Goal: Contribute content: Contribute content

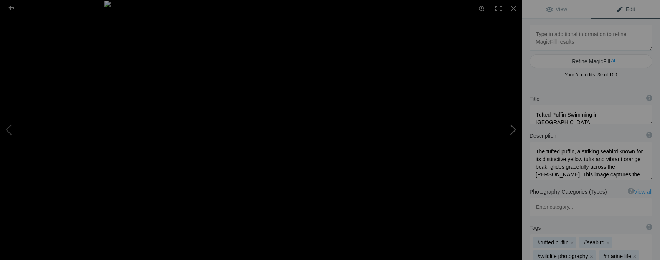
click at [514, 127] on button at bounding box center [493, 130] width 58 height 94
type textarea "Tufted Puffin"
type textarea "REH_2062.jpg"
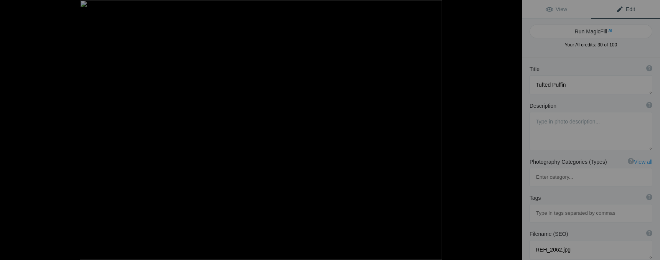
click at [514, 127] on button at bounding box center [493, 130] width 58 height 94
type textarea "REH_2119.jpg"
click at [514, 127] on button at bounding box center [493, 130] width 58 height 94
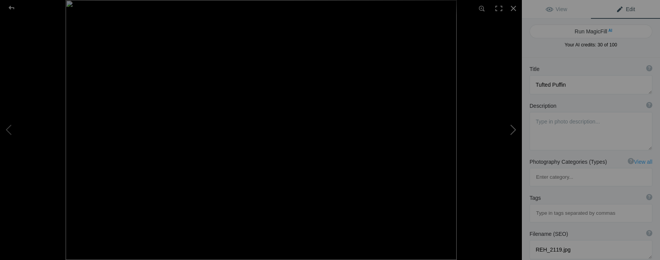
type textarea "Black-footed Albatross"
type textarea "DSC_0429.jpg"
click at [591, 33] on button "Run MagicFill AI" at bounding box center [590, 32] width 123 height 14
type textarea "Majestic Black-footed Albatross in Flight"
type textarea "Witness the beauty of the Black-footed Albatross soaring gracefully against a s…"
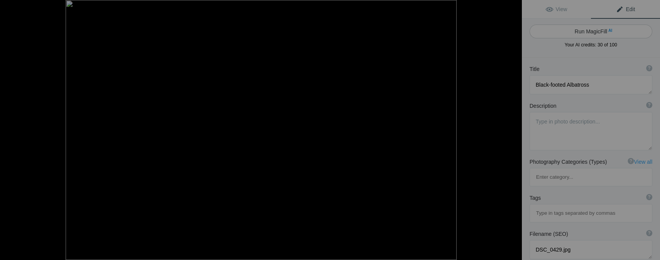
type textarea "black-footed-albatross-in-flight.jpg"
type textarea "A Black-footed Albatross soaring in the sky, showcasing its impressive wingspan…"
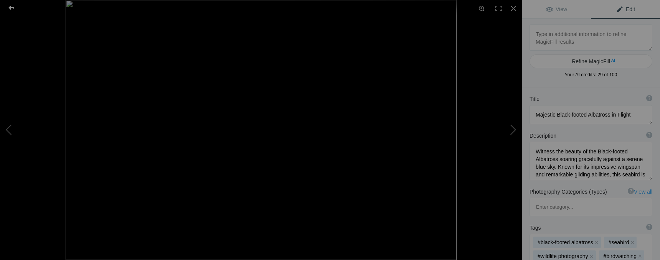
click at [12, 7] on div at bounding box center [12, 7] width 28 height 15
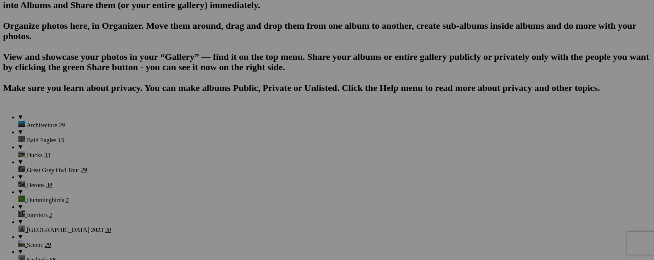
scroll to position [498, 0]
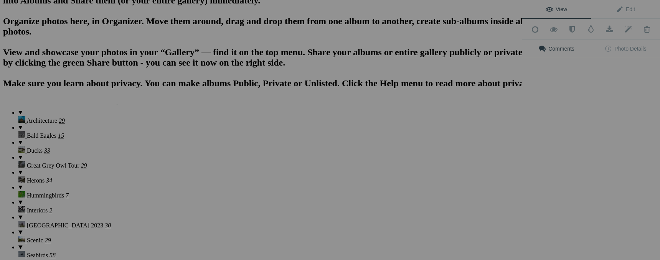
click at [149, 112] on img at bounding box center [146, 115] width 58 height 23
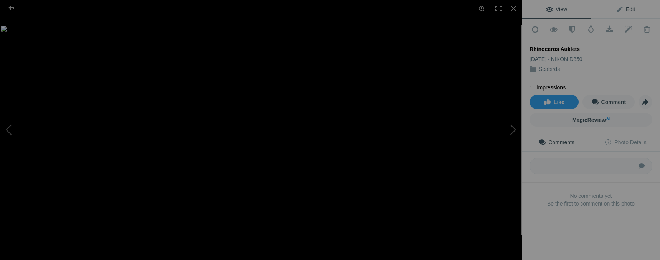
click at [629, 8] on span "Edit" at bounding box center [625, 9] width 19 height 6
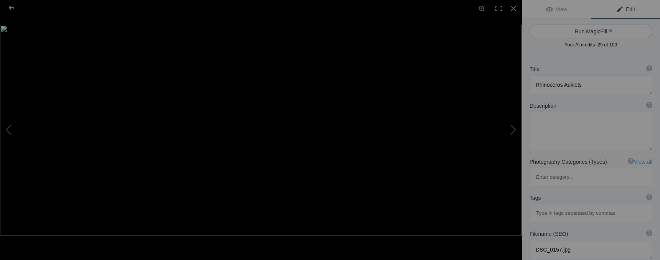
click at [587, 28] on button "Run MagicFill AI" at bounding box center [590, 32] width 123 height 14
type textarea "Rhinoceros Auklets Resting on a Rock"
type textarea "This captivating image showcases a group of Rhinoceros Auklets perched on a roc…"
type textarea "rhinoceros-auklets-resting-rock.jpg"
type textarea "Four Rhinoceros Auklets standing on a rock in calm waters, showcasing their uni…"
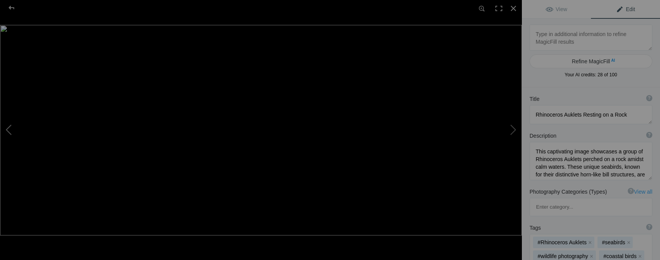
click at [7, 128] on button at bounding box center [29, 130] width 58 height 94
click at [13, 10] on div at bounding box center [12, 7] width 28 height 15
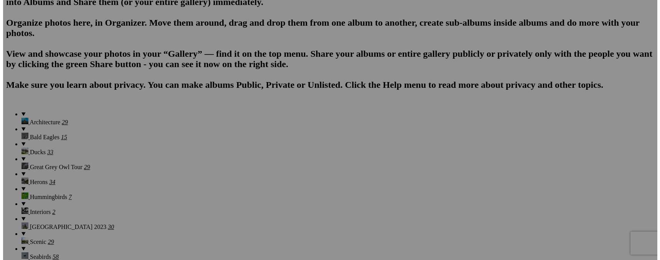
scroll to position [491, 0]
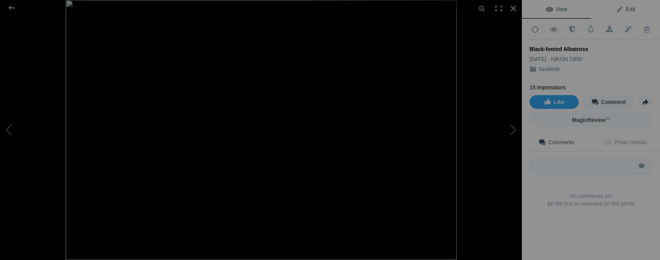
click at [626, 11] on span "Edit" at bounding box center [625, 9] width 19 height 6
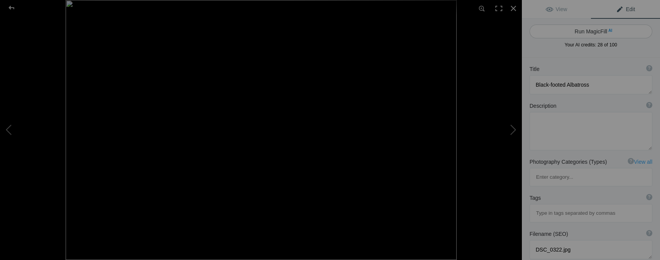
click at [599, 31] on button "Run MagicFill AI" at bounding box center [590, 32] width 123 height 14
type textarea "Black-footed Albatross Swimming in Ocean Waters"
type textarea "The Black-footed Albatross, known for its distinctive dark plumage and striking…"
type textarea "black-footed-albatross-swimming.jpg"
type textarea "A Black-footed Albatross swimming in calm ocean waters, showcasing its dark fea…"
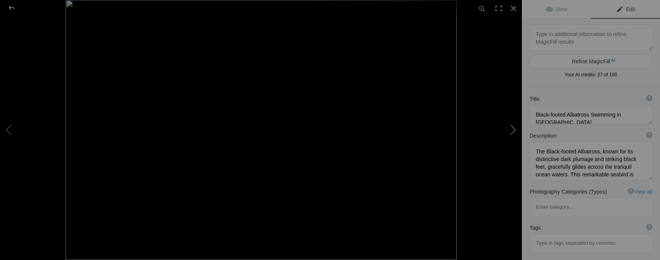
click at [514, 128] on button at bounding box center [493, 130] width 58 height 94
type textarea "Waved Albatross, Galapagos"
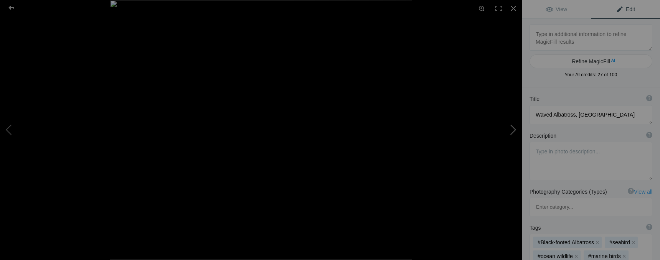
type textarea "DSC_0876-2.jpg"
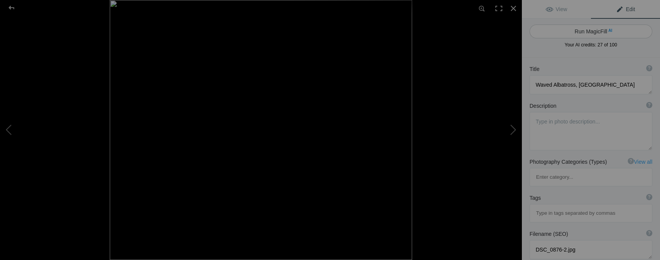
click at [604, 33] on button "Run MagicFill AI" at bounding box center [590, 32] width 123 height 14
type textarea "Waved Albatross in the Galapagos Islands"
type textarea "The Waved Albatross, known for its striking appearance and unique behaviors, is…"
type textarea "waved-albatross-galapagos.jpg"
type textarea "A Waved Albatross standing on rocky terrain in the Galapagos Islands, showcasin…"
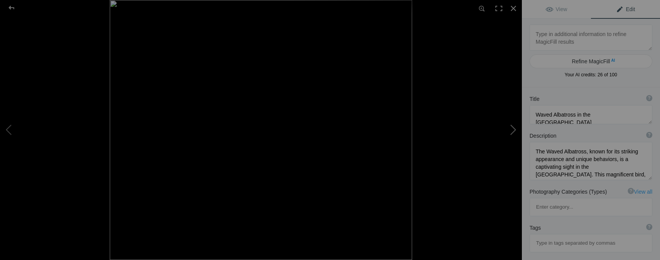
click at [514, 131] on button at bounding box center [493, 130] width 58 height 94
type textarea "Neotropic Cormorant, Pantanel"
type textarea "DSC_0626.jpg"
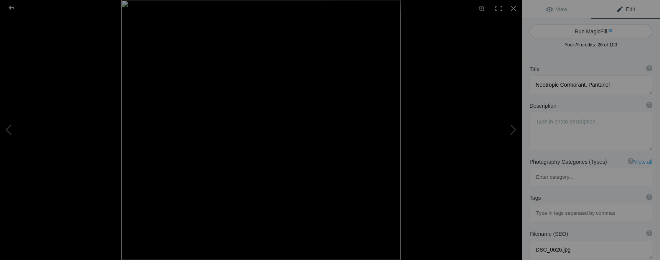
click at [593, 30] on button "Run MagicFill AI" at bounding box center [590, 32] width 123 height 14
type textarea "Neotropic Cormorant Perched in Pantanal"
type textarea "This stunning image captures a Neotropic Cormorant, a striking bird known for i…"
type textarea "neotropic-cormorant-pantanal.jpg"
type textarea "Neotropic Cormorant perched on a branch against a clear blue sky in the Pantana…"
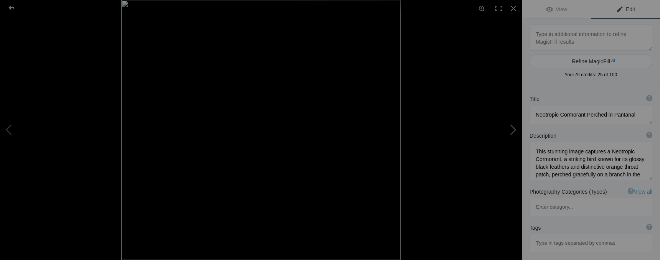
click at [512, 132] on button at bounding box center [493, 130] width 58 height 94
type textarea "Wandering Albatross"
type textarea "DSC_8061-2.jpg"
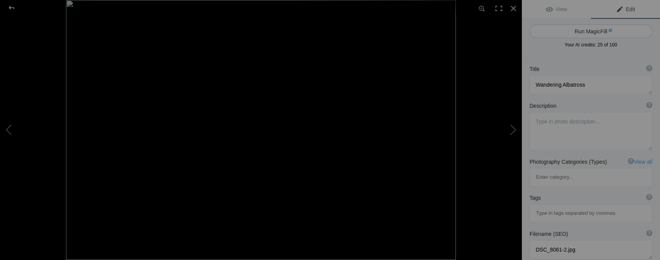
click at [600, 30] on button "Run MagicFill AI" at bounding box center [590, 32] width 123 height 14
type textarea "Majestic Wandering Albatross in Flight"
type textarea "The Wandering Albatross, known for its impressive wingspan, glides effortlessly…"
type textarea "wandering-albatross-in-flight.jpg"
type textarea "A Wandering Albatross soaring gracefully through a cloudy sky, showcasing its l…"
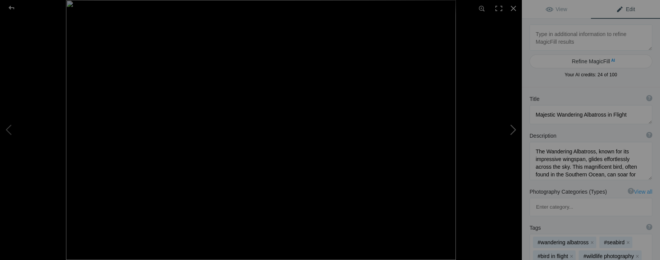
click at [509, 129] on button at bounding box center [493, 130] width 58 height 94
type textarea "Tufted Puffin"
type textarea "Z91_6338.jpg"
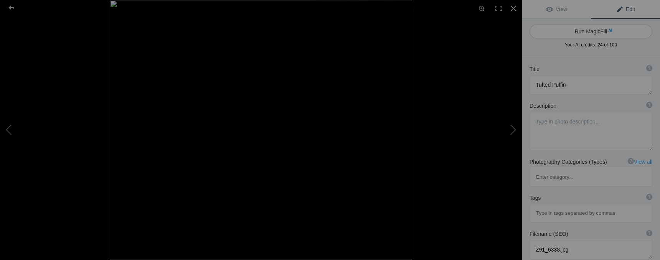
click at [598, 33] on button "Run MagicFill AI" at bounding box center [590, 32] width 123 height 14
type textarea "Tufted Puffin Swimming in Calm Waters"
type textarea "This stunning image captures a tufted puffin gracefully gliding across serene w…"
type textarea "tufted-puffin-swimming.jpg"
type textarea "A tufted puffin swimming in calm waters, showcasing its vibrant orange beak and…"
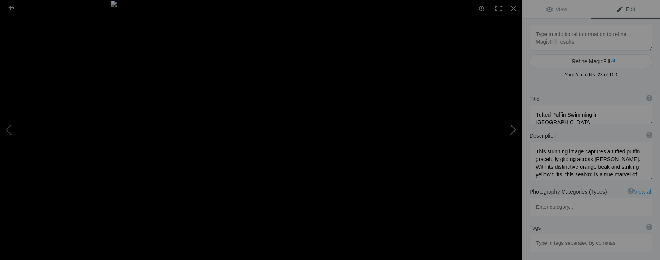
click at [512, 131] on button at bounding box center [493, 130] width 58 height 94
type textarea "Tufted Puffin"
type textarea "Z91_6351.jpg"
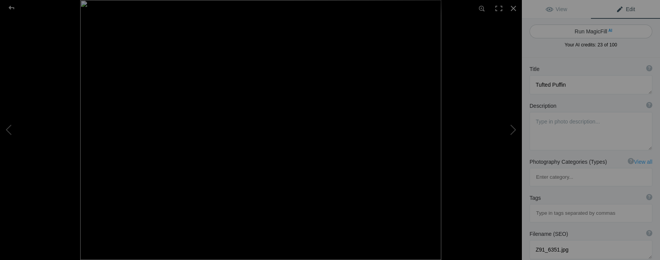
click at [603, 29] on button "Run MagicFill AI" at bounding box center [590, 32] width 123 height 14
type textarea "Tufted Puffin Swimming in Calm Waters"
type textarea "This captivating image showcases a tufted puffin gracefully gliding across sere…"
type textarea "tufted-puffin-swimming.jpg"
type textarea "A tufted puffin swimming in calm waters, showcasing its colorful beak and disti…"
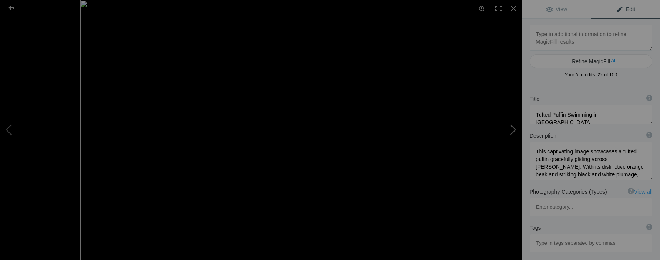
click at [514, 132] on button at bounding box center [493, 130] width 58 height 94
type textarea "Horned Puffin"
type textarea "Z91_8577.jpg"
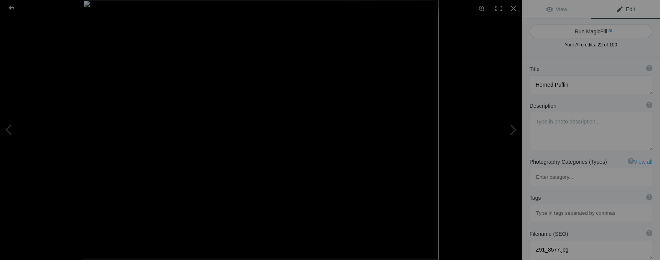
click at [606, 35] on button "Run MagicFill AI" at bounding box center [590, 32] width 123 height 14
type textarea "Horned Puffin Swimming in Ocean Waters"
type textarea "The Horned Puffin, known for its striking appearance and vibrant beak, graceful…"
type textarea "horned-puffin-swimming-ocean.jpg"
type textarea "A Horned Puffin swimming in the ocean, showcasing its colorful beak and distinc…"
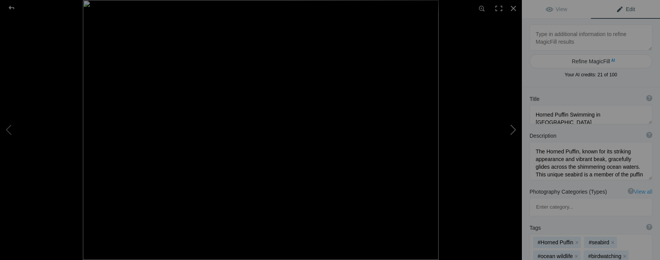
click at [513, 129] on button at bounding box center [493, 130] width 58 height 94
type textarea "Horned Puffin"
type textarea "Z91_8633.jpg"
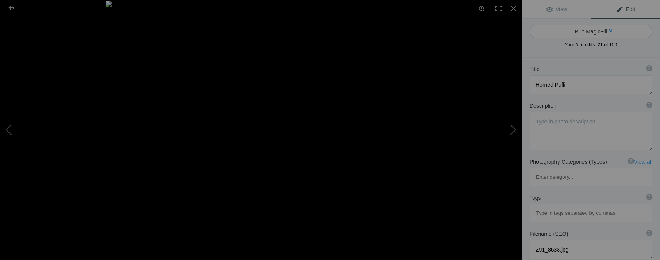
click at [584, 33] on button "Run MagicFill AI" at bounding box center [590, 32] width 123 height 14
type textarea "Horned Puffin Swimming in Ocean Waters"
type textarea "The Horned Puffin, a striking seabird known for its colorful beak and distincti…"
type textarea "horned-puffin-swimming-ocean.jpg"
type textarea "A Horned Puffin swimming in calm ocean waters, showcasing its colorful beak and…"
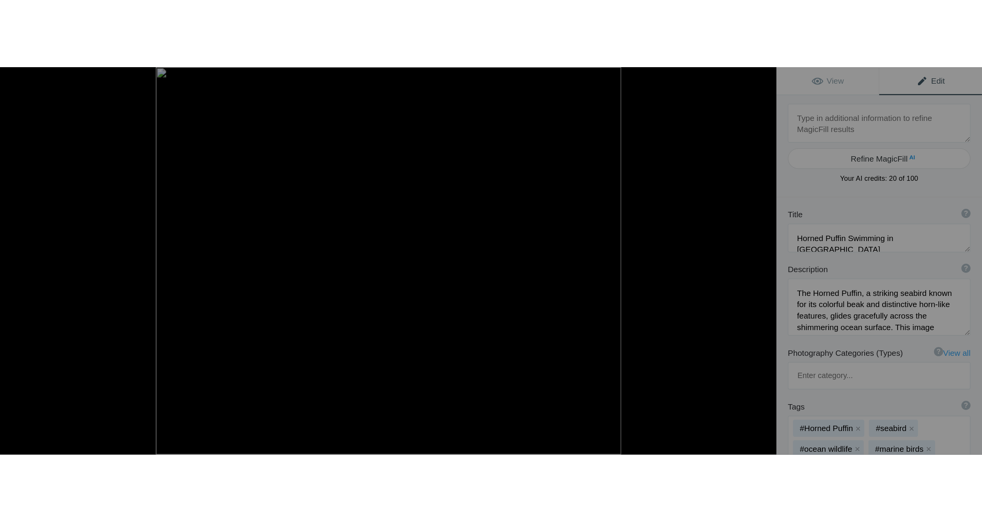
scroll to position [82, 0]
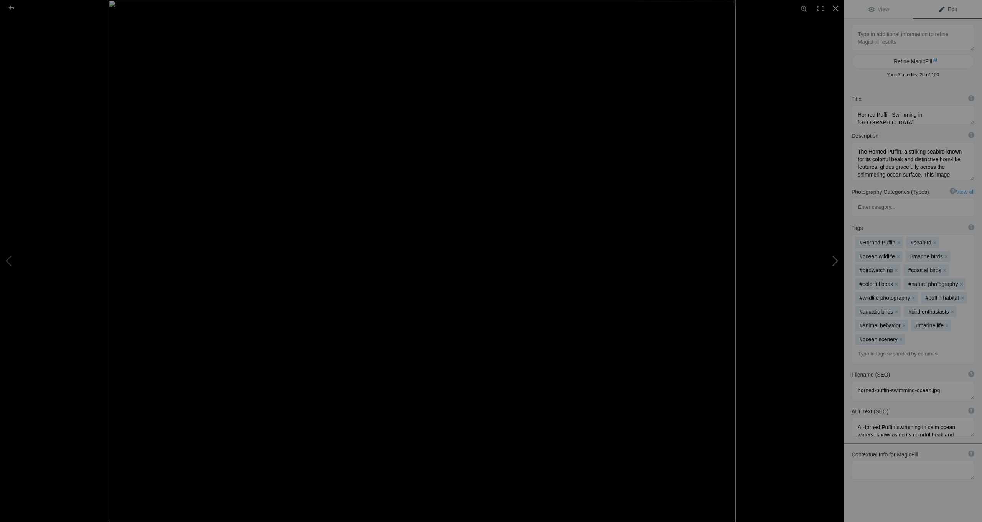
click at [659, 260] on button at bounding box center [815, 261] width 58 height 188
type textarea "Glaucus Gull Diving into Water"
type textarea "A captivating image of a Glaucus Gull in mid-dive, showcasing its impressive wi…"
type textarea "glaucus-gull-diving-into-water.jpg"
type textarea "A Glaucus Gull diving into the ocean water, poised to catch fish, with blue wav…"
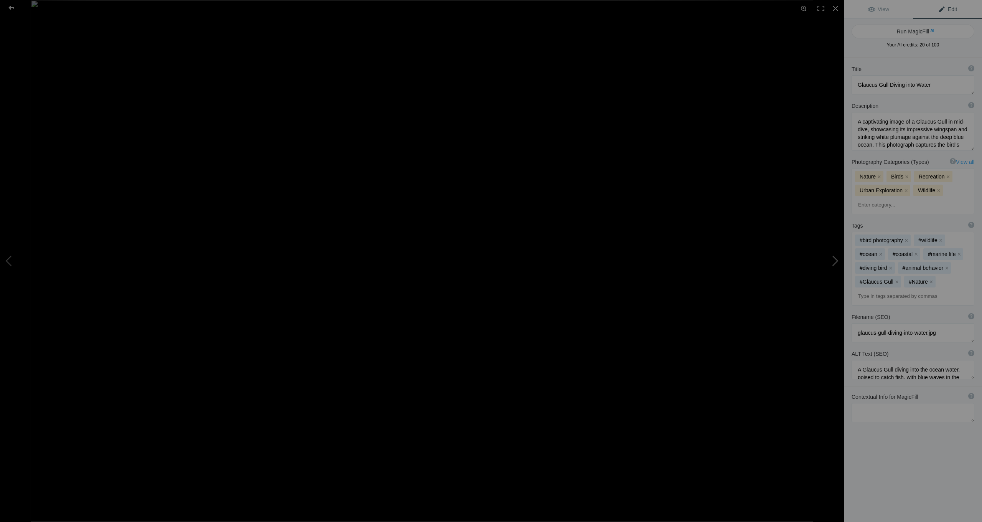
click at [659, 260] on button at bounding box center [815, 261] width 58 height 188
type textarea "Glaucus Gull in Flight Over Water"
type textarea "A striking Glaucus Gull takes to the skies above the shimmering water, displayi…"
type textarea "glaucus-gull-in-flight-over-water.jpg"
type textarea "A Glaucus Gull flying over water, showcasing its wings and catching a fish, hig…"
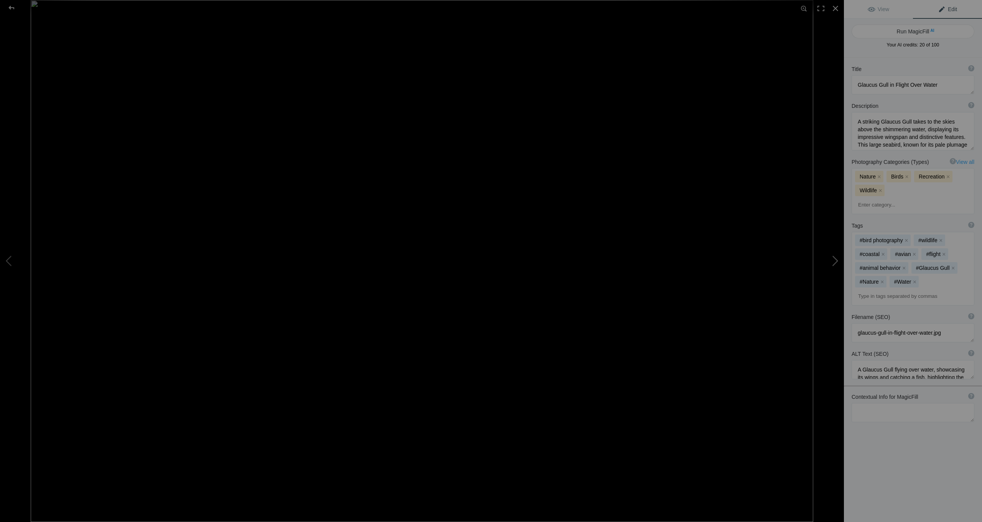
click at [659, 260] on button at bounding box center [815, 261] width 58 height 188
type textarea "Horned Grebe Swimming in Tranquil Waters"
type textarea "A captivating image of a Horned Grebe gliding through calm blue waters. This aq…"
type textarea "horned-grebe-swimming-tranquil-waters.jpg"
type textarea "A Horned Grebe swimming in calm blue waters, showcasing its unique plumage and …"
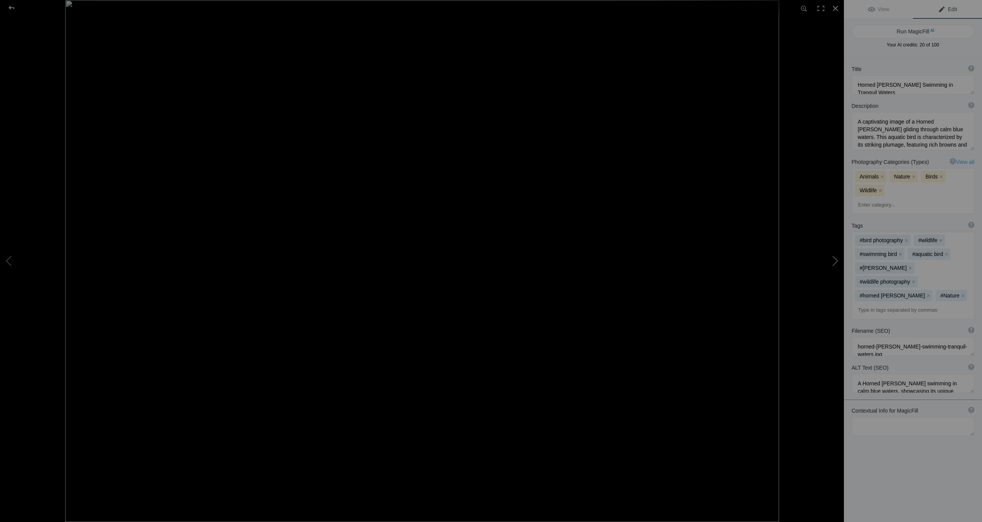
click at [659, 260] on button at bounding box center [815, 261] width 58 height 188
type textarea "Horned Grebe Swimming Gracefully in Calm Waters"
type textarea "A captivating image of a Horned Grebe gliding effortlessly across tranquil wate…"
type textarea "horned-grebe-swimming-calm-waters.jpg"
type textarea "A Horned Grebe swimming in calm blue waters, showcasing its distinctive plumage…"
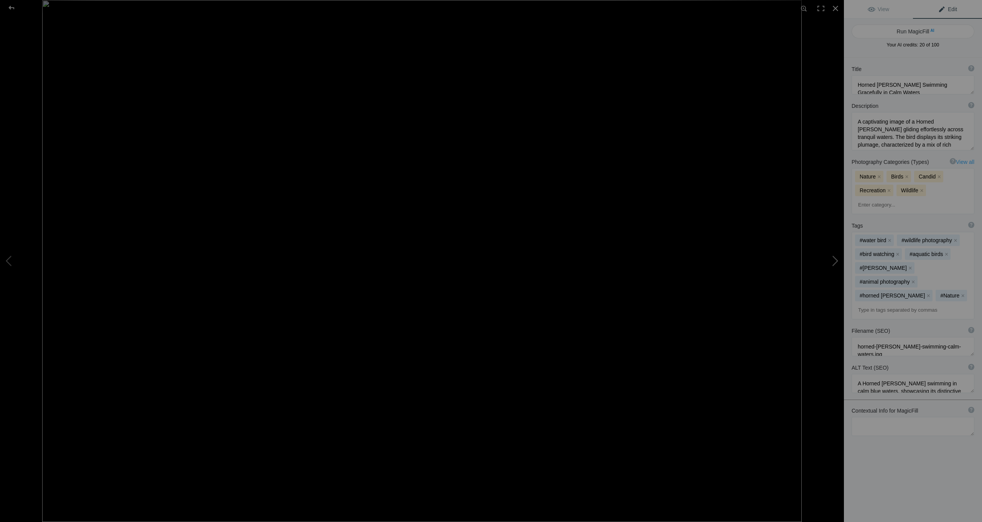
click at [659, 260] on button at bounding box center [815, 261] width 58 height 188
type textarea "Horned Grebe Swimming in Tranquil Waters"
type textarea "A captivating close-up of a Horned Grebe gliding gracefully across calm blue wa…"
type textarea "horned-grebe-swimming-tranquil-waters.jpg"
type textarea "A close-up of a Horned Grebe swimming in calm blue waters, showcasing its uniqu…"
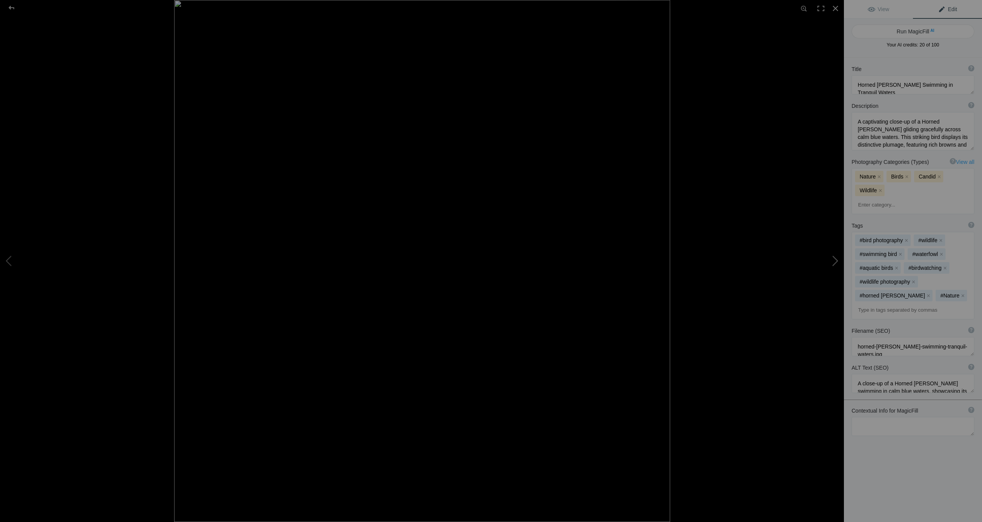
click at [659, 260] on button at bounding box center [815, 261] width 58 height 188
type textarea "Two Horned Grebes Swimming in Calm Waters"
type textarea "This serene image captures two horned grebes gracefully gliding across a tranqu…"
type textarea "horned-grebes-swimming-water.jpg"
type textarea "Two horned grebes swimming in calm waters, surrounded by gentle ripples."
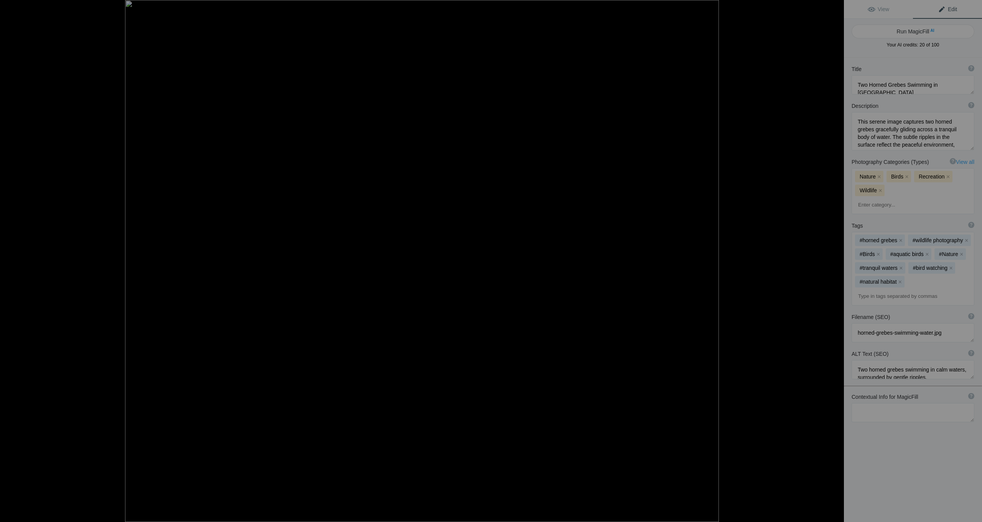
click at [659, 260] on button at bounding box center [815, 261] width 58 height 188
type textarea "Pair of Ducks Swimming in Calm Waters"
type textarea "A serene image capturing a pair of ducks gracefully swimming in calm waters. Th…"
type textarea "pair-of-ducks-swimming-calm-waters.jpg"
type textarea "A pair of ducks swimming in calm waters, showcasing their colorful plumage and …"
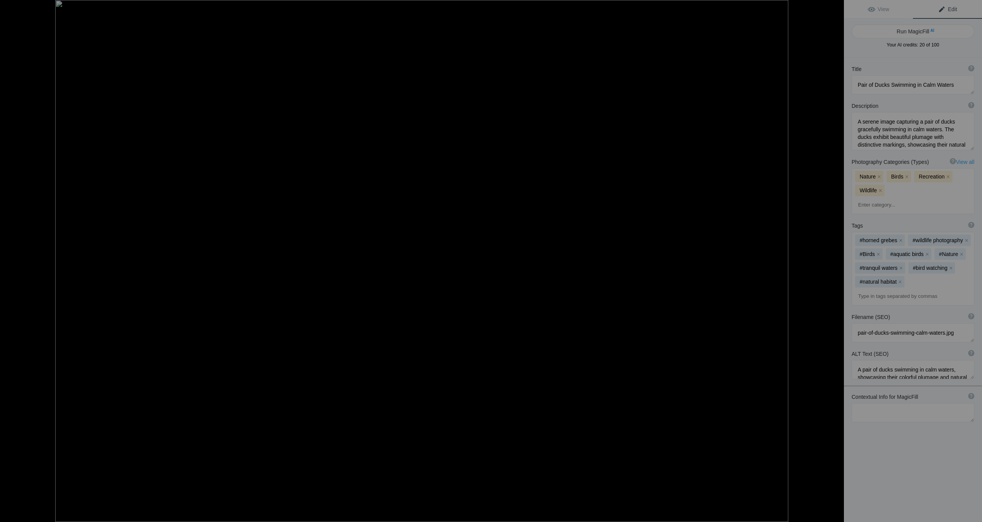
click at [659, 260] on button at bounding box center [815, 261] width 58 height 188
type textarea "Two Horned Grebes Swimming in Calm Waters"
type textarea "This serene image captures two horned grebes gracefully swimming in tranquil wa…"
type textarea "horned-grebes-swimming-calm-waters.jpg"
type textarea "Two horned grebes swimming in calm waters, creating gentle ripples on the surfa…"
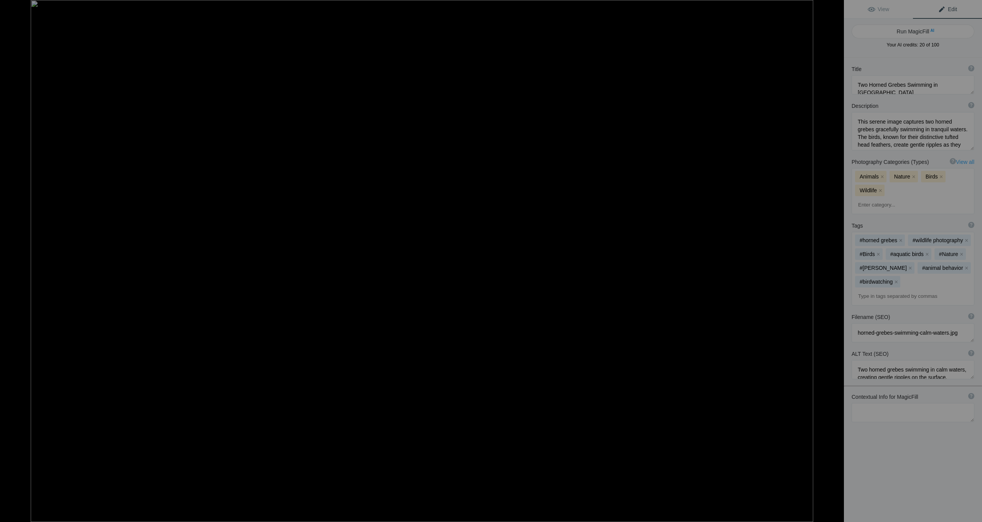
click at [659, 260] on button at bounding box center [815, 261] width 58 height 188
type textarea "Surf Scoters Swimming in Tranquil Waters"
type textarea "This captivating image showcases a group of Surf Scoters gliding effortlessly a…"
type textarea "surf-scoters-swimming-tranquil-waters.jpg"
type textarea "A group of Surf Scoters swimming in tranquil waters, displaying their unique fe…"
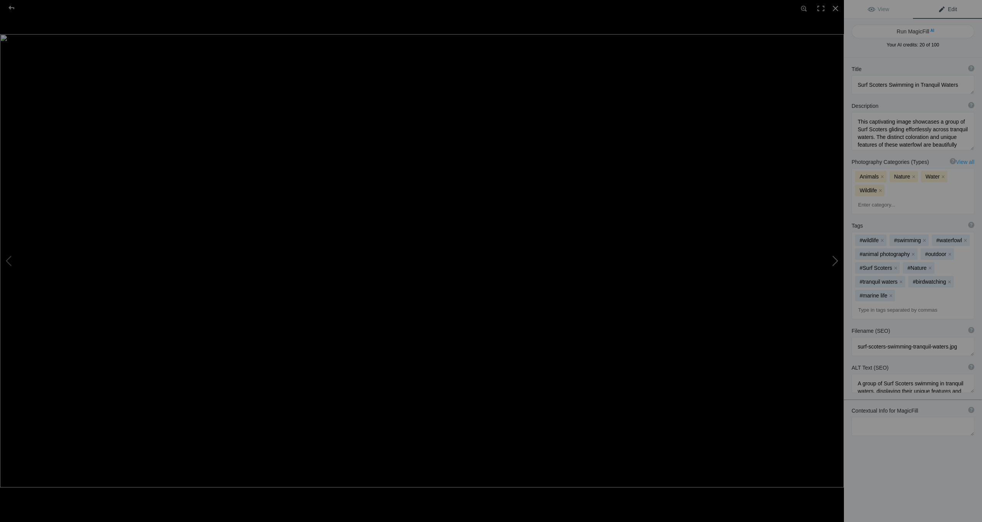
click at [659, 260] on button at bounding box center [815, 261] width 58 height 188
type textarea "Graceful Red-necked Grebe Swimming in Calm Waters"
type textarea "A stunning image of a Red-necked Grebe gracefully swimming across tranquil wate…"
type textarea "red-necked-grebe-swimming.jpg"
type textarea "A Red-necked Grebe swimming in calm waters, showcasing its red neck and sleek p…"
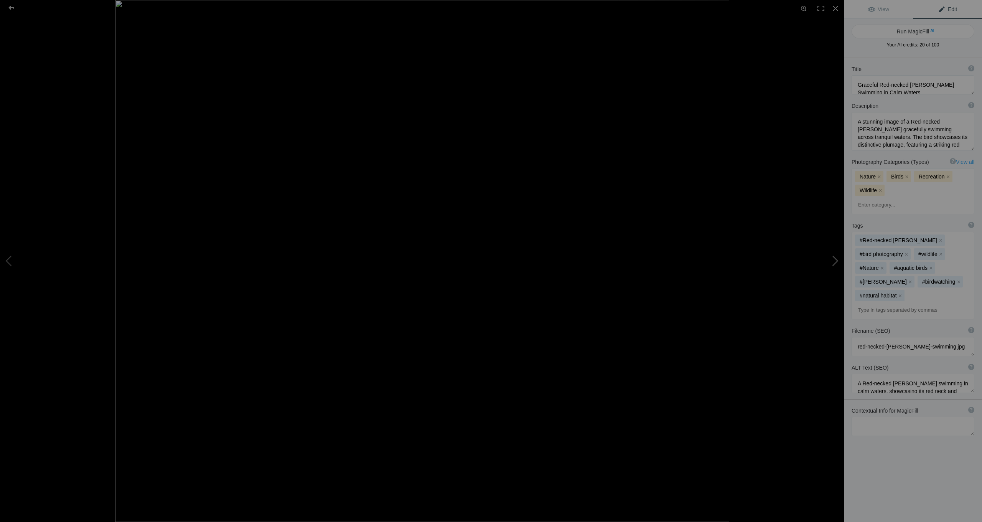
click at [659, 260] on button at bounding box center [815, 261] width 58 height 188
type textarea "Black Guillemot Swimming with Prey"
type textarea "A striking image of a Black Guillemot gracefully swimming in calm waters, showc…"
type textarea "black-guillemot-swimming-prey.jpg"
type textarea "A Black Guillemot swimming in blue water, holding a small prey in its beak, sho…"
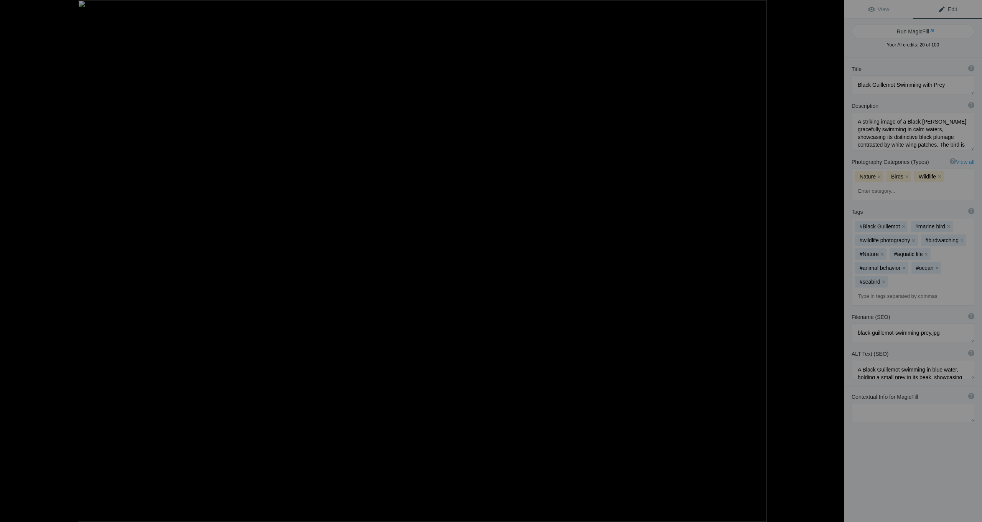
click at [659, 260] on button at bounding box center [815, 261] width 58 height 188
type textarea "Colorful Surf Scoter Swimming in Calm Waters"
type textarea "This striking image captures a surf scoter, a unique waterfowl known for its vi…"
type textarea "surf-scoter-swimming-calm-waters.jpg"
type textarea "A surf scoter swimming in calm waters, displaying its vibrant bill and glossy b…"
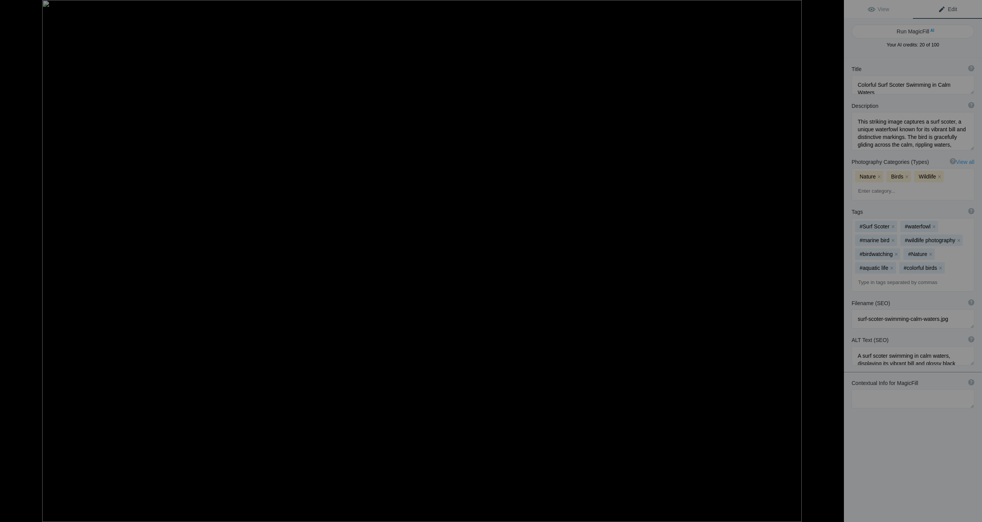
click at [659, 260] on button at bounding box center [815, 261] width 58 height 188
type textarea "Juvenile Common Murre Swimming in Calm Waters"
type textarea "A juvenile Common Murre gracefully floats on the surface of calm waters, showca…"
type textarea "juvenile-common-murre-swimming.jpg"
type textarea "A juvenile Common Murre swimming on calm waters, displaying its gray plumage an…"
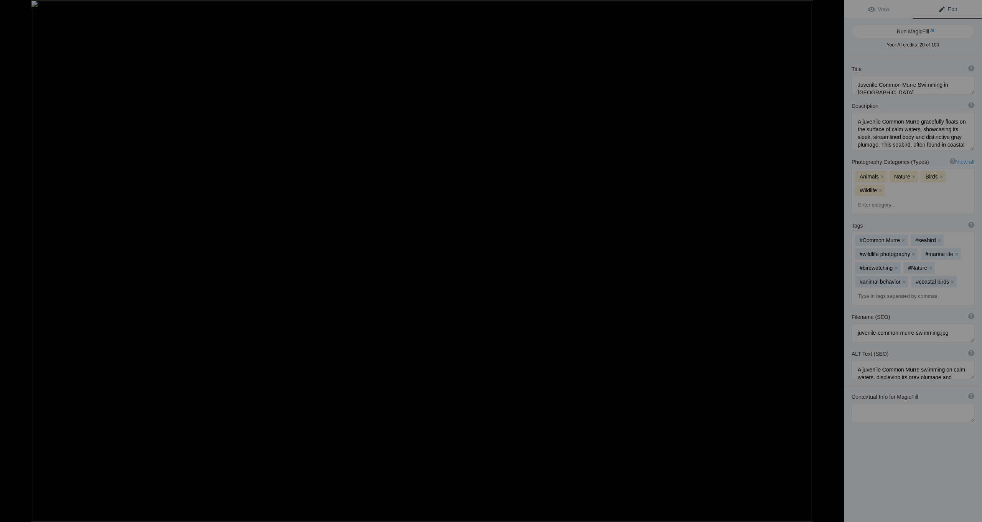
click at [659, 260] on button at bounding box center [815, 261] width 58 height 188
type textarea "Waved Albatross in Flight Over the Ocean"
type textarea "A magnificent Waved Albatross glides effortlessly through the air, showcasing i…"
type textarea "waved-albatross-in-flight.jpg"
type textarea "A Waved Albatross soaring with its wings outstretched against a soft, cloudy sk…"
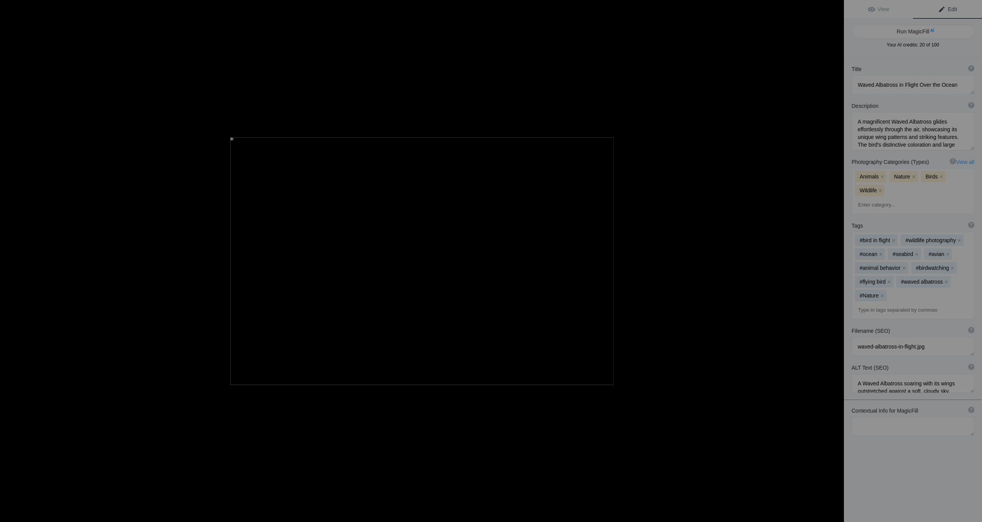
click at [659, 260] on button at bounding box center [815, 261] width 58 height 188
type textarea "Common Loon Swimming Gracefully on Tranquil Waters"
type textarea "This stunning image captures a Common Loon gliding effortlessly across a serene…"
type textarea "common-loon-swimming-tranquil-waters.jpg"
type textarea "A Common Loon swimming gracefully on tranquil waters, displaying its distinctiv…"
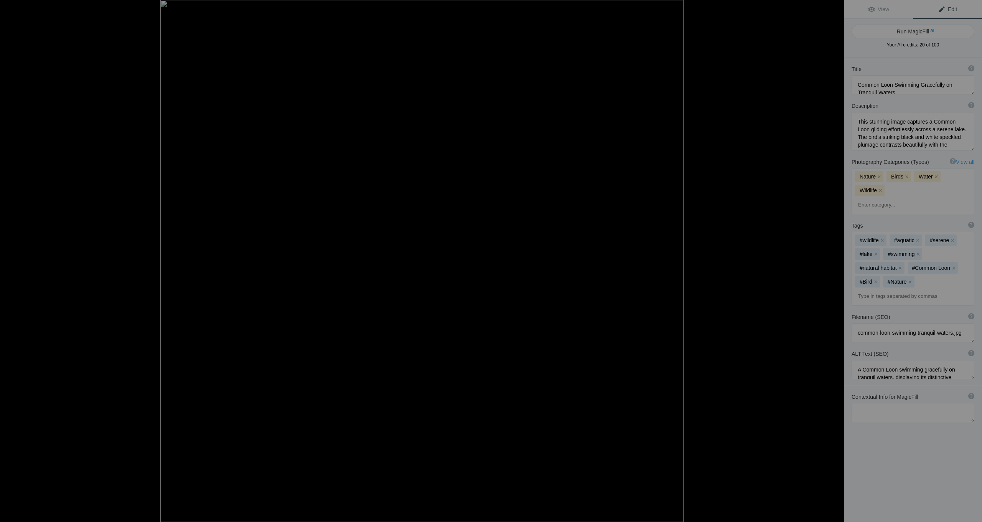
click at [659, 260] on button at bounding box center [815, 261] width 58 height 188
type textarea "Tufted Puffin"
type textarea "REH_9560.jpg"
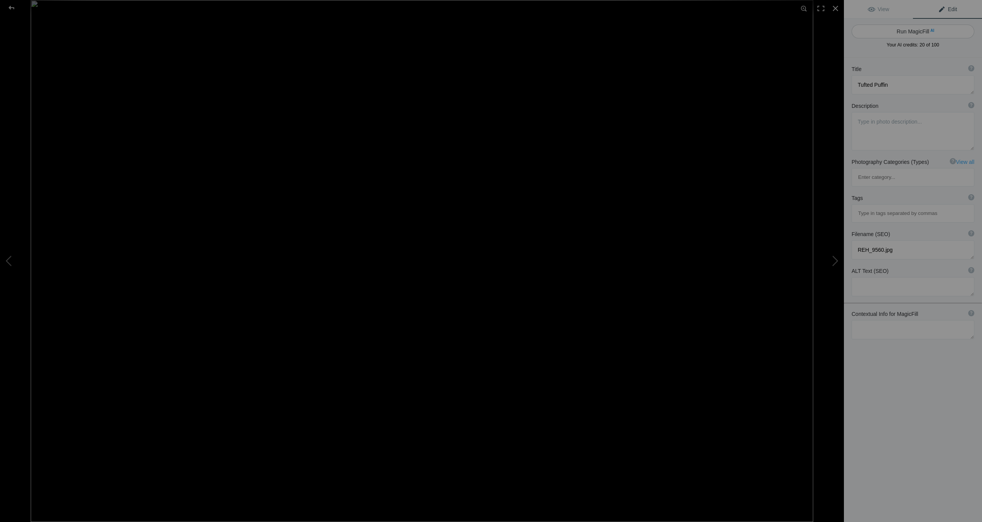
click at [659, 31] on button "Run MagicFill AI" at bounding box center [913, 32] width 123 height 14
type textarea "Tufted Puffin Swimming in Calm Waters"
type textarea "This stunning image captures a tufted puffin gracefully floating on the surface…"
type textarea "tufted-puffin-swimming.jpg"
type textarea "A tufted puffin floating on calm waters, showcasing its distinctive yellow tuft…"
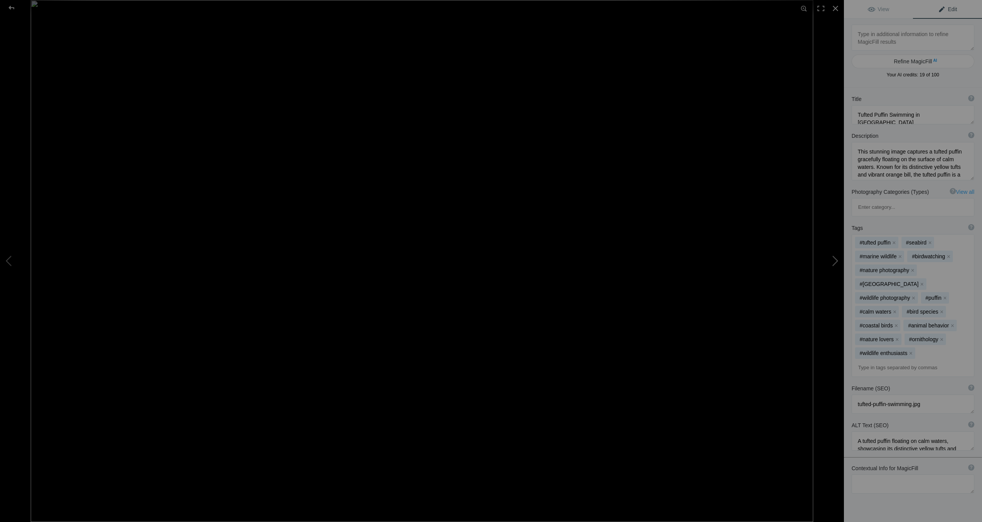
click at [659, 260] on button at bounding box center [815, 261] width 58 height 188
type textarea "Tufted Puffin"
type textarea "REH_9560.jpg"
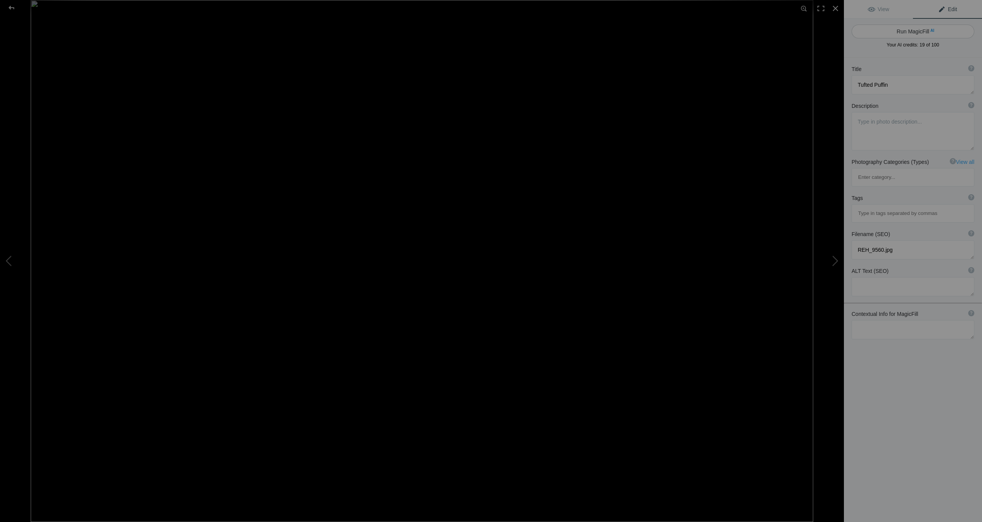
click at [659, 33] on button "Run MagicFill AI" at bounding box center [913, 32] width 123 height 14
type textarea "Tufted Puffin Swimming on Calm Waters"
type textarea "This captivating image features a tufted puffin gracefully floating on tranquil…"
type textarea "tufted-puffin-swimming.jpg"
type textarea "A tufted puffin floating on calm waters, showcasing its colorful beak and disti…"
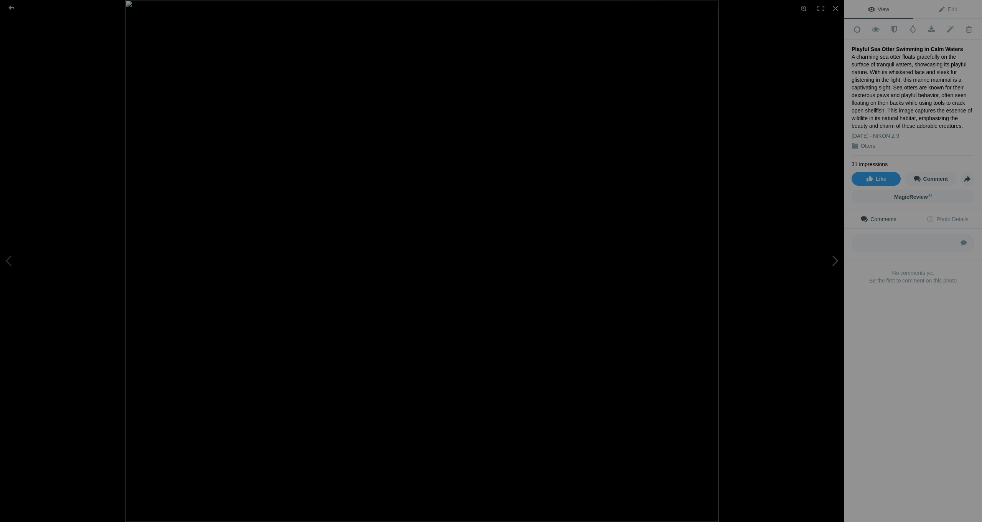
click at [833, 263] on button at bounding box center [815, 261] width 58 height 188
click at [833, 262] on button at bounding box center [815, 261] width 58 height 188
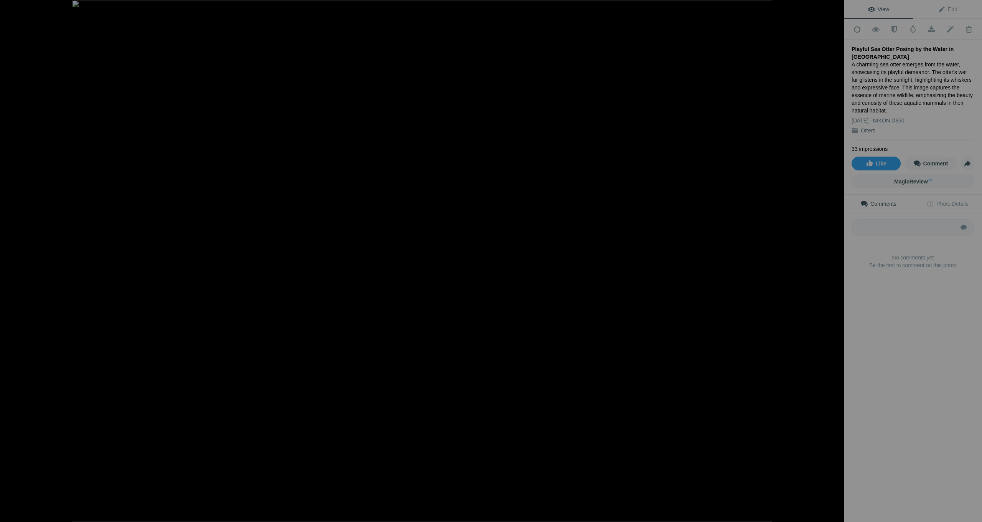
click at [833, 262] on button at bounding box center [815, 261] width 58 height 188
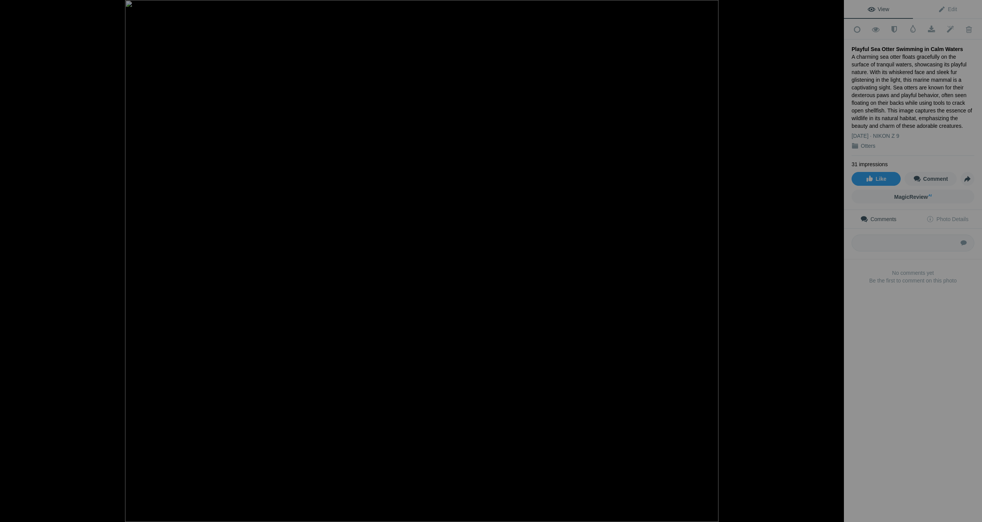
click at [833, 262] on button at bounding box center [815, 261] width 58 height 188
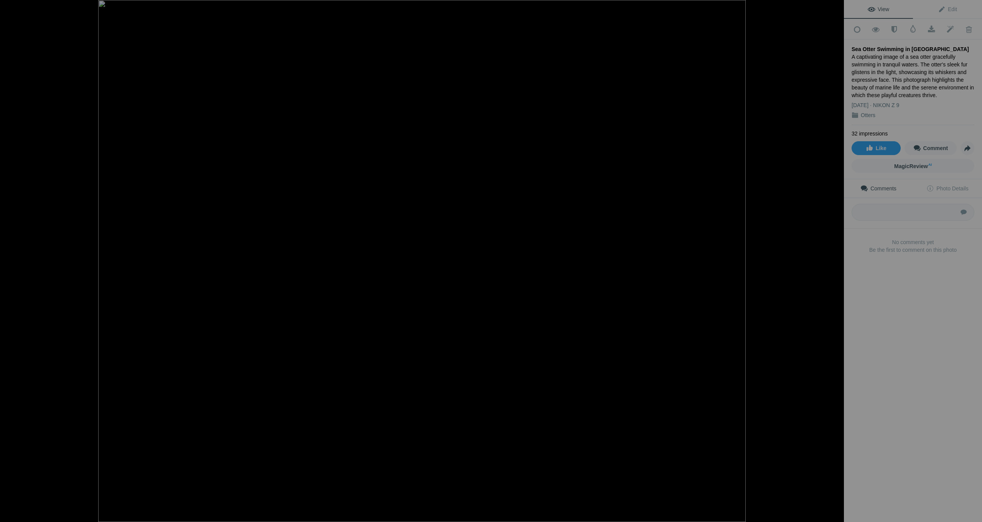
click at [833, 262] on button at bounding box center [815, 261] width 58 height 188
click at [10, 6] on div at bounding box center [12, 7] width 28 height 15
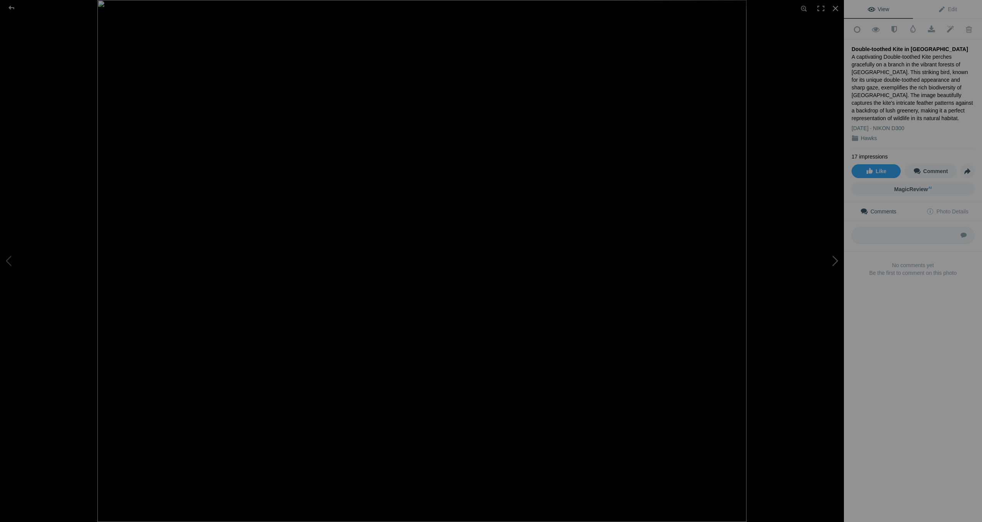
click at [832, 261] on button at bounding box center [815, 261] width 58 height 188
click at [833, 263] on button at bounding box center [815, 261] width 58 height 188
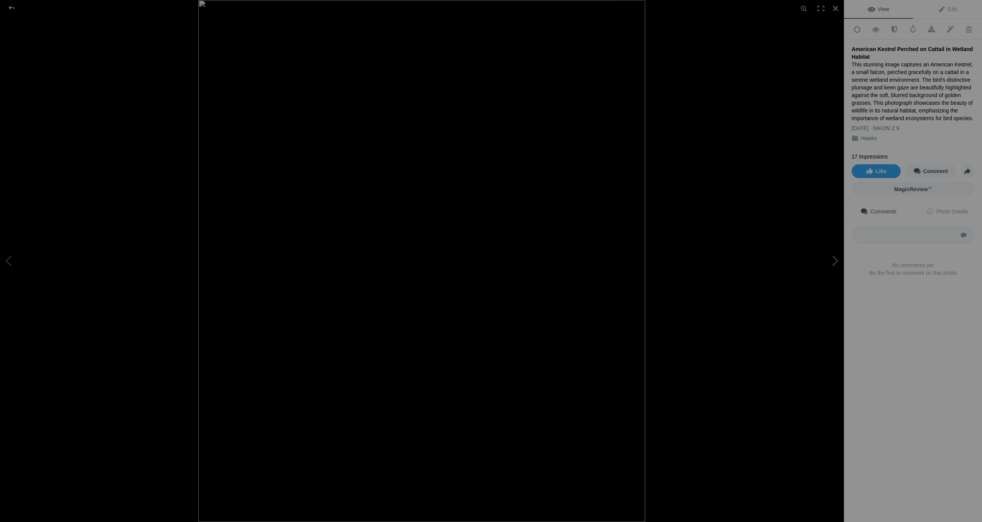
click at [833, 263] on button at bounding box center [815, 261] width 58 height 188
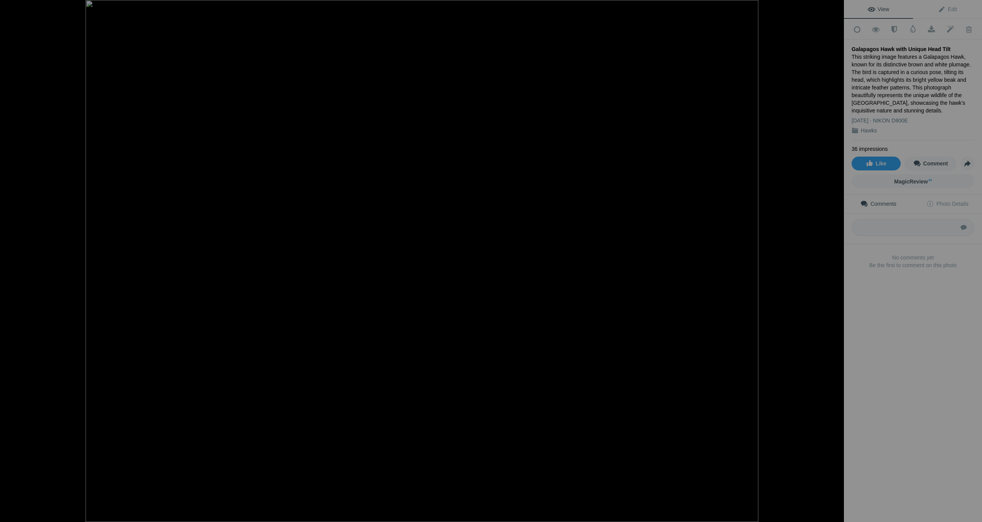
click at [833, 263] on button at bounding box center [815, 261] width 58 height 188
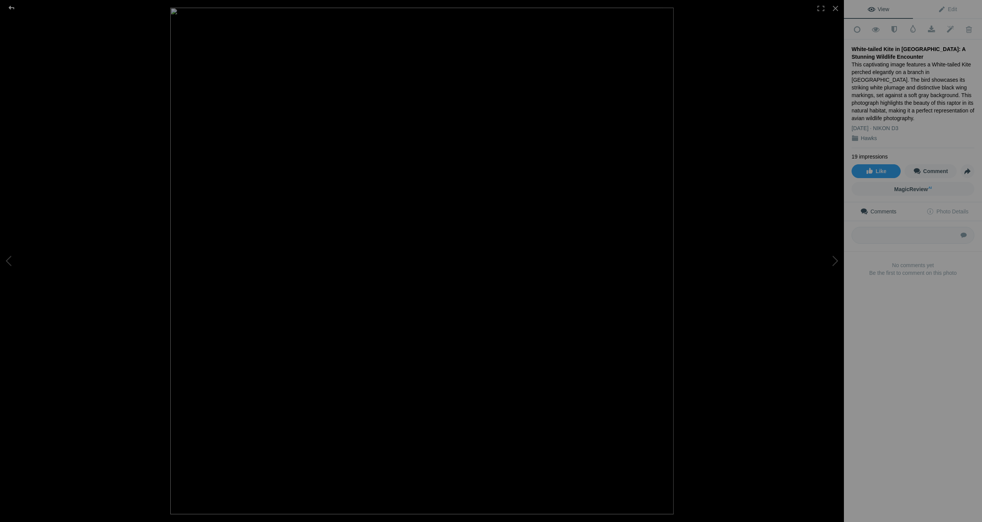
click at [10, 7] on div at bounding box center [12, 7] width 28 height 15
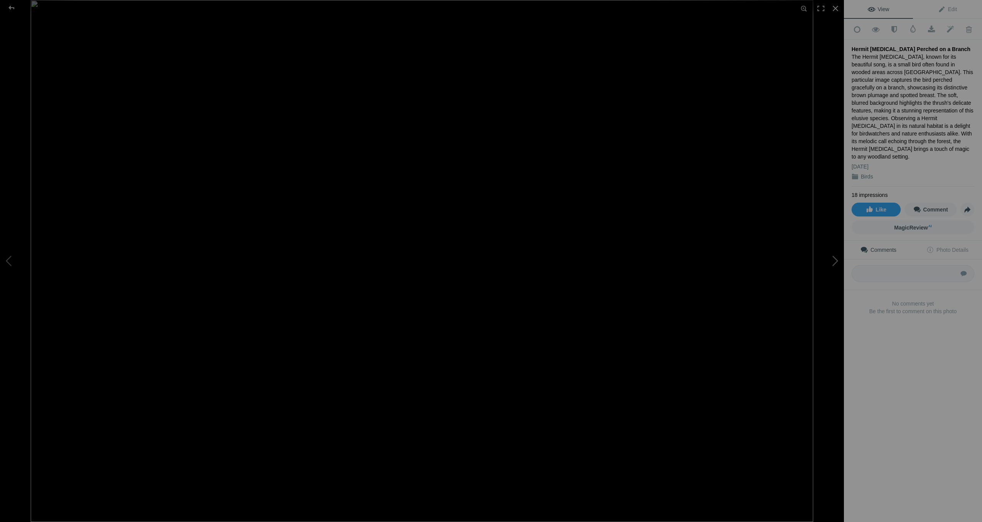
click at [831, 262] on button at bounding box center [815, 261] width 58 height 188
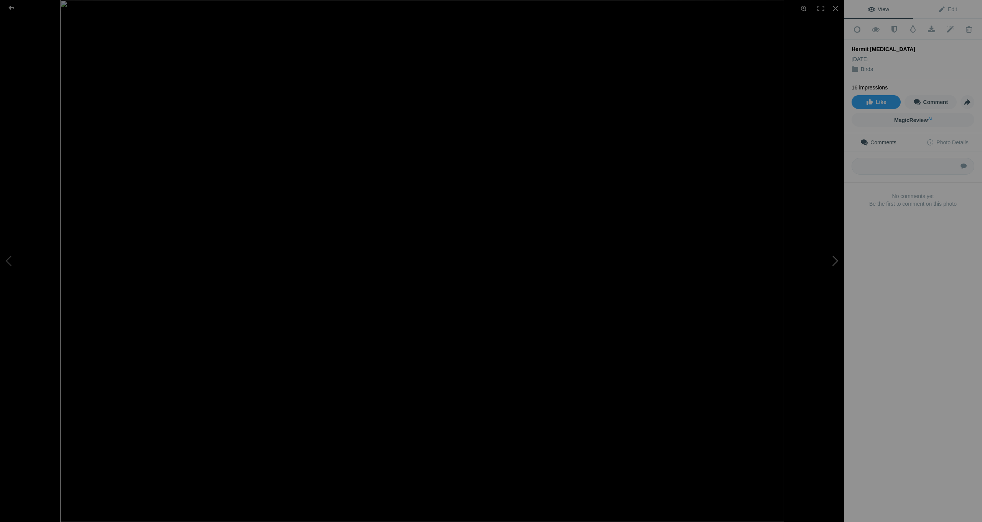
click at [831, 262] on button at bounding box center [815, 261] width 58 height 188
click at [942, 8] on span "Edit" at bounding box center [947, 9] width 19 height 6
click at [913, 29] on button "Run MagicFill AI" at bounding box center [913, 32] width 123 height 14
type textarea "Vibrant Painted Redstart Perched on Tree Bark"
type textarea "This stunning photograph captures a Painted Redstart, a small songbird known fo…"
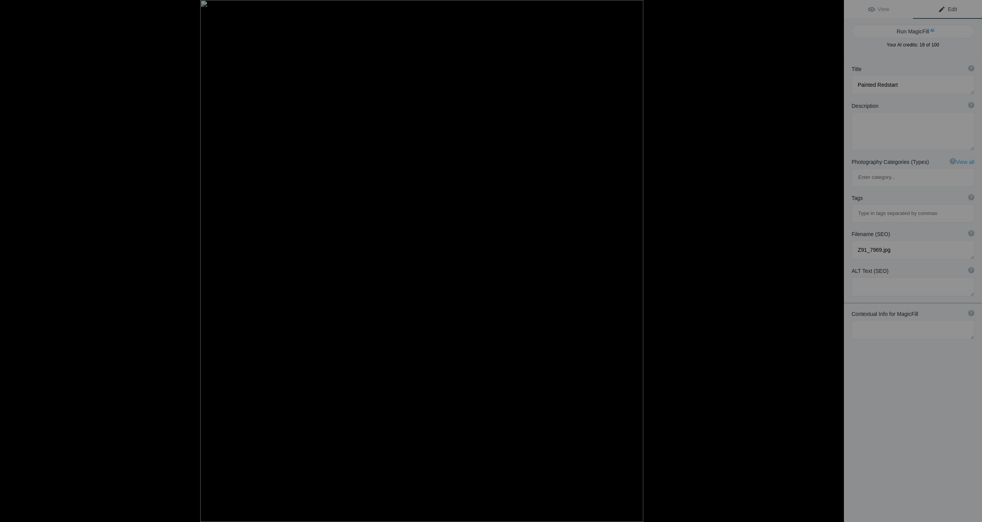
type textarea "painted-redstart-perched-tree.jpg"
type textarea "A Painted Redstart bird with a vibrant red belly and black wings perched on the…"
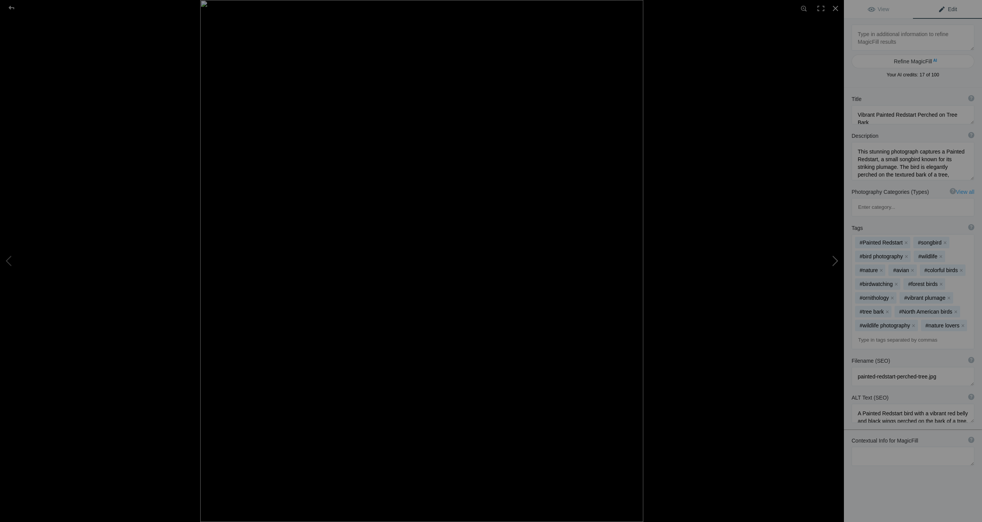
click at [838, 267] on button at bounding box center [815, 261] width 58 height 188
type textarea "Bridled Titmouse in Flight Among Evergreen Foliage"
type textarea "Witness the stunning Bridled Titmouse as it gracefully soars through the air, s…"
type textarea "bridled-titmouse-in-flight.jpg"
type textarea "A Bridled Titmouse in flight, showcasing its wings and features against a backd…"
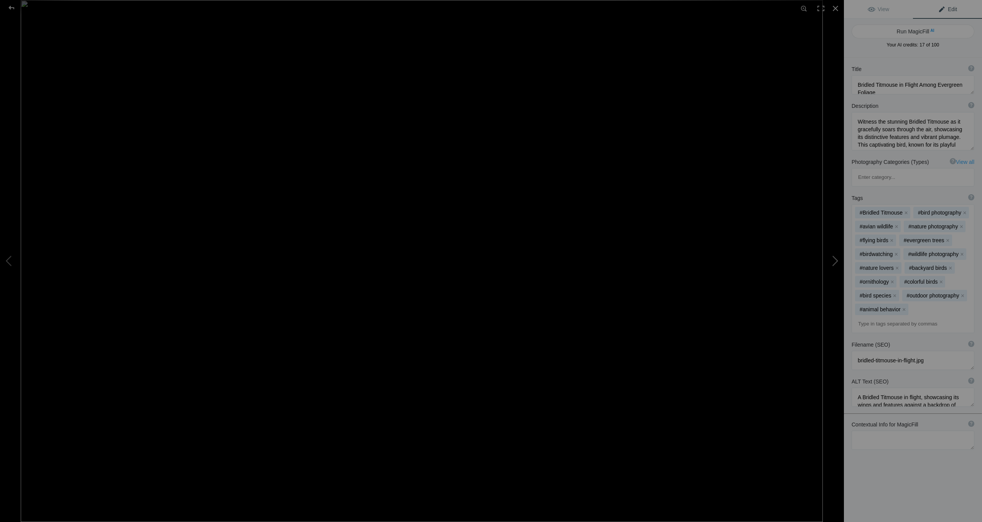
click at [836, 267] on button at bounding box center [815, 261] width 58 height 188
type textarea "Mexican [PERSON_NAME] on a Branch"
type textarea "The Mexican [PERSON_NAME], a striking bird known for its vibrant blue plumage a…"
type textarea "mexican-[PERSON_NAME]-perched-branch.jpg"
type textarea "A Mexican [PERSON_NAME] with vibrant blue feathers perched on a twisted branch,…"
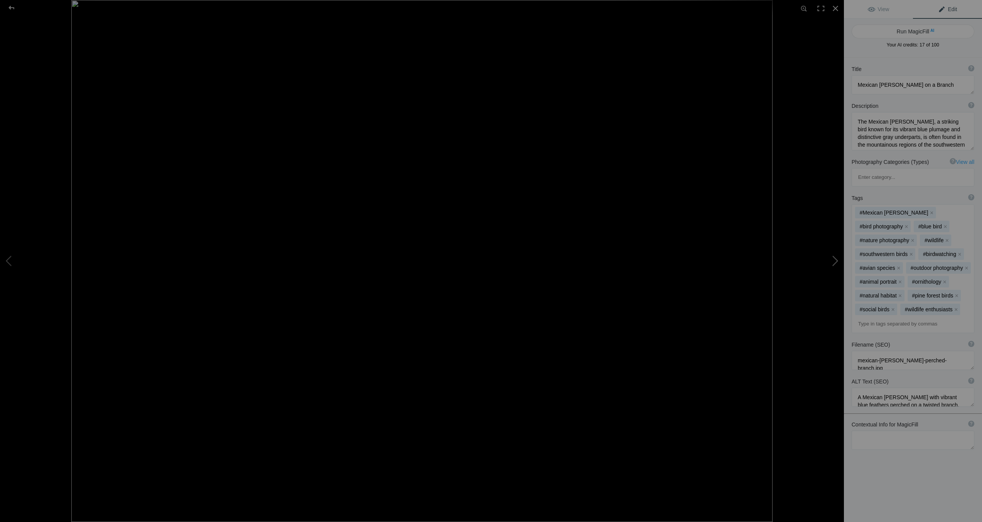
click at [836, 266] on button at bounding box center [815, 261] width 58 height 188
type textarea "White-breasted Nuthatch Perched on Tree Bark"
type textarea "The White-breasted Nuthatch is a small, agile bird known for its striking black…"
type textarea "white-breasted-nuthatch-perched-tree-bark.jpg"
type textarea "White-breasted Nuthatch climbing a textured tree trunk, showcasing its distinct…"
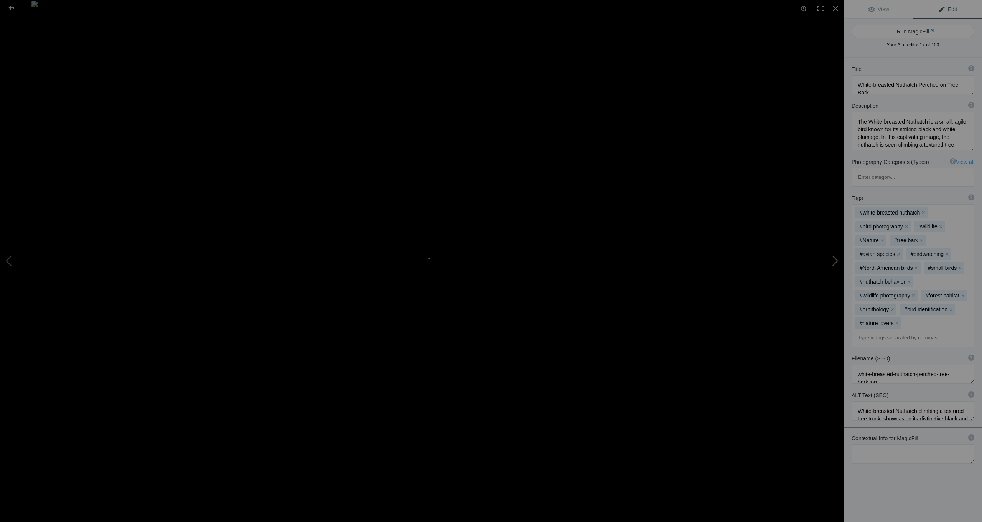
click at [836, 266] on button at bounding box center [815, 261] width 58 height 188
type textarea "Yellow-eyed Junco Perched on a Branch"
type textarea "The Yellow-eyed Junco, a striking bird known for its distinctive yellow eyes an…"
type textarea "yellow-eyed-junco-perched.jpg"
type textarea "A Yellow-eyed Junco perched on a branch, showcasing its gray and brown feathers…"
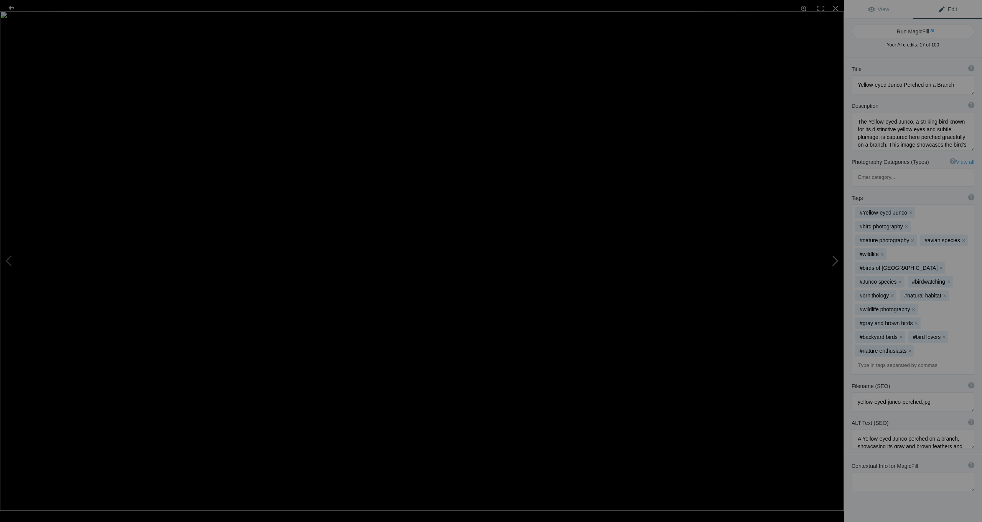
click at [836, 267] on button at bounding box center [815, 261] width 58 height 188
type textarea "Vibrant Western Meadowlark Perched on a Branch"
type textarea "The Western Meadowlark, known for its striking yellow breast and melodious song…"
type textarea "western-meadowlark-perched-branch.jpg"
type textarea "A Western Meadowlark with a bright yellow breast perched on a branch in a grass…"
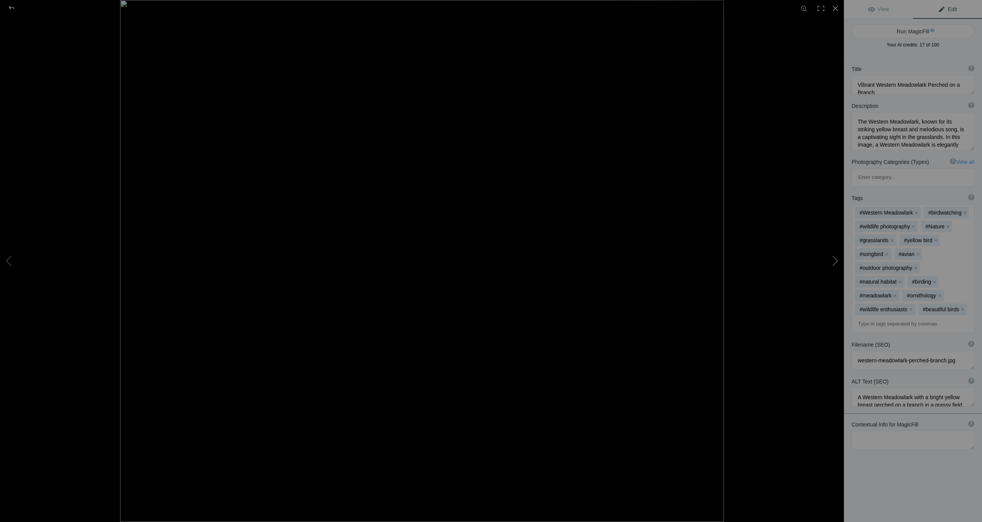
click at [836, 267] on button at bounding box center [815, 261] width 58 height 188
type textarea "Captivating Back-capped Chickadee Amongst Twisted Branches"
type textarea "This enchanting image captures a back-capped chickadee nestled amidst a backdro…"
type textarea "back-capped-chickadee-twisted-branches"
type textarea "A back-capped chickadee perched among slender, twisted branches, showcasing its…"
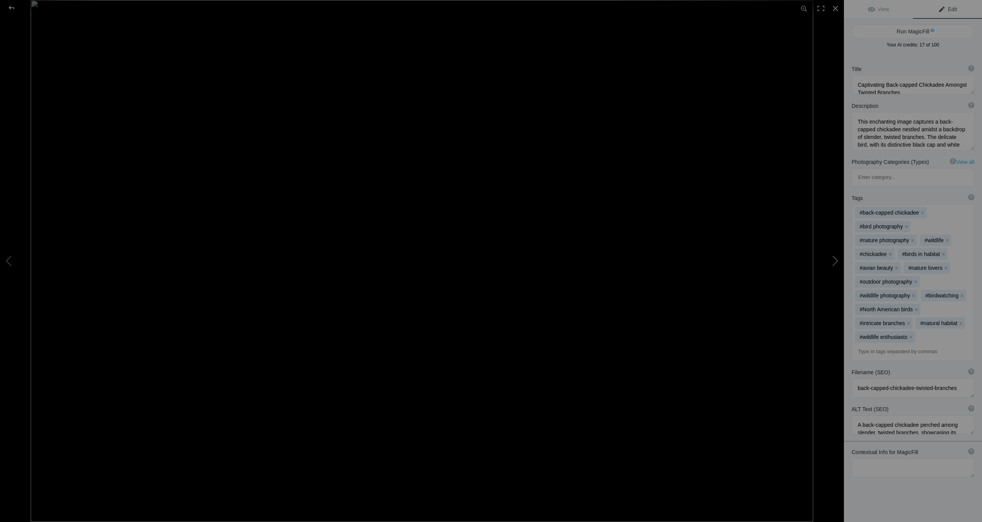
click at [836, 267] on button at bounding box center [815, 261] width 58 height 188
type textarea "Fox Sparrow Camouflaged in Grass"
type textarea "A close-up photograph of a Fox Sparrow, showcasing its distinctive brown and sp…"
type textarea "[PERSON_NAME]-camouflaged-in-grass.jpg"
type textarea "A Fox Sparrow partially hidden in tall grass, demonstrating its natural camoufl…"
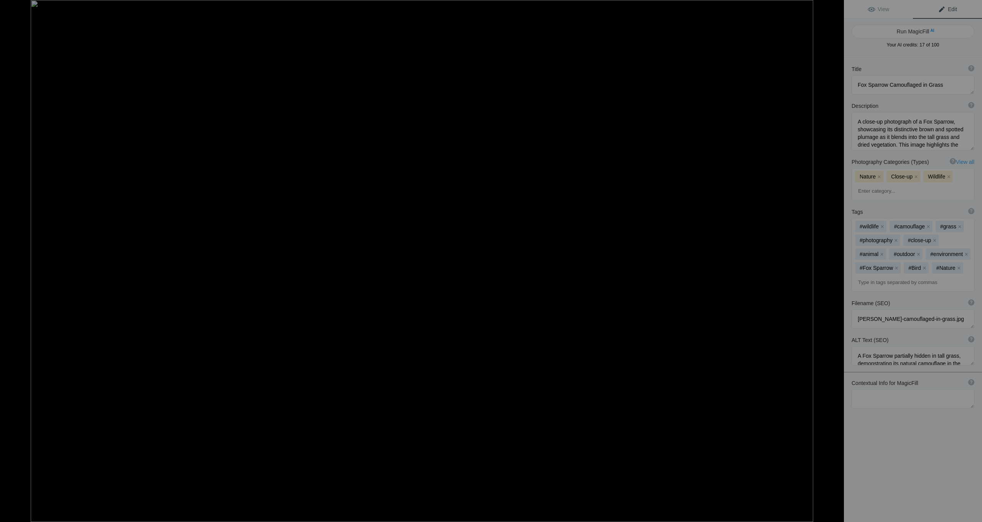
click at [836, 267] on button at bounding box center [815, 261] width 58 height 188
type textarea "Greater Pewee Bird Perched on a Branch in [GEOGRAPHIC_DATA]"
type textarea "A striking image of a Greater Pewee bird perched gracefully on a branch, set ag…"
type textarea "greater-pewee-bird-perched-branch-[GEOGRAPHIC_DATA]jpg"
type textarea "A Greater Pewee bird perched on a branch with green foliage in the background, …"
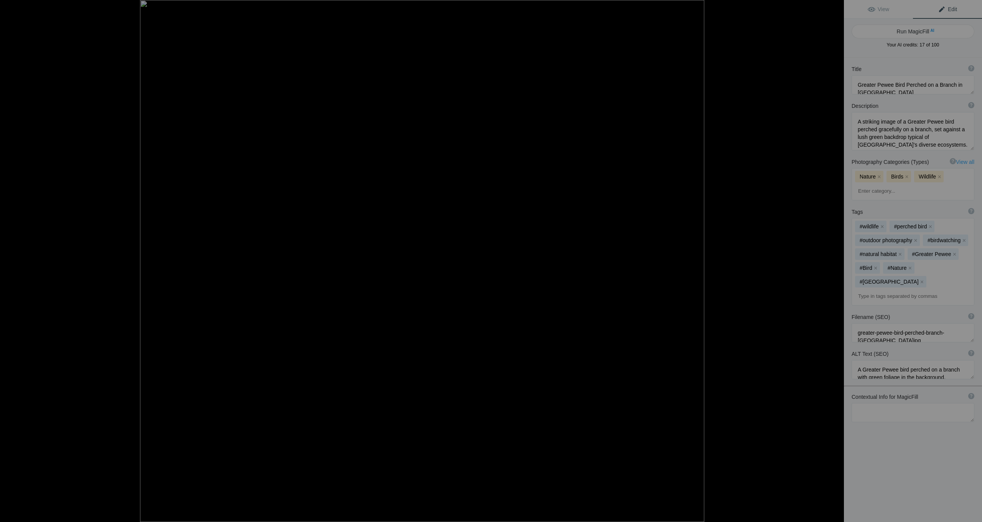
click at [836, 267] on button at bounding box center [815, 261] width 58 height 188
type textarea "Majestic Peacock Displaying Vibrant Feathers"
type textarea "A stunning close-up of a peacock showcasing its vibrant plumage. The intricate …"
type textarea "majestic-peacock-feathers-display.jpg"
type textarea "Close-up of a peacock displaying its colorful feathers with intricate patterns …"
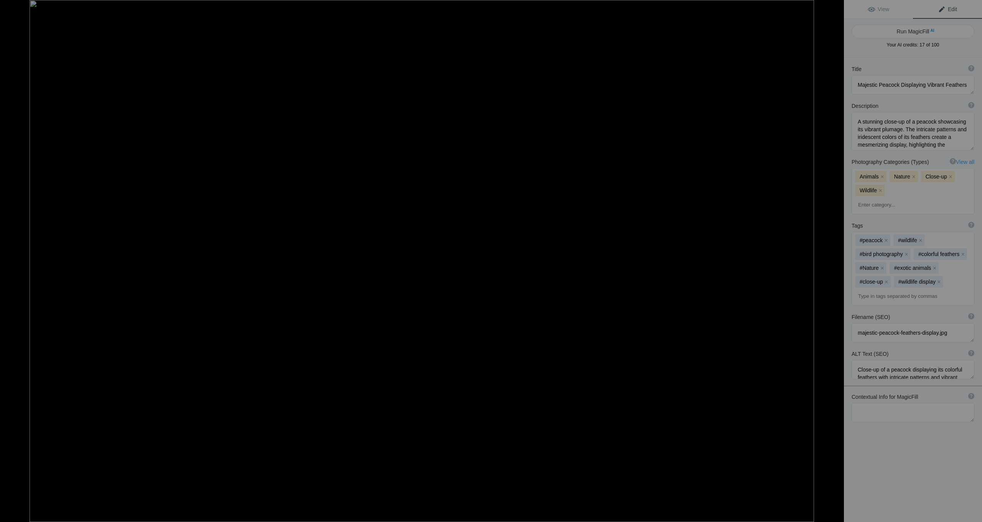
click at [836, 267] on button at bounding box center [815, 261] width 58 height 188
type textarea "Belted Kingfisher Perched on a Unique Fish Sculpture"
type textarea "A captivating image of a Belted Kingfisher sitting atop a creatively designed f…"
type textarea "belted-kingfisher-perched-fish-sculpture.jpg"
type textarea "A Belted Kingfisher perched on a whimsical fish sculpture, featuring blue and w…"
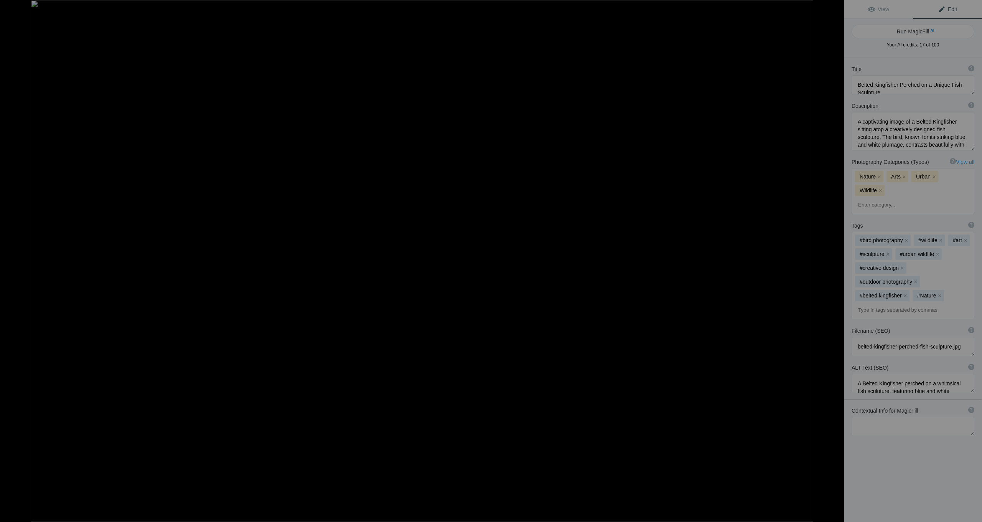
click at [836, 267] on button at bounding box center [815, 261] width 58 height 188
type textarea "Close-Up of a Yellow-breasted Chat"
type textarea "This captivating close-up features a Yellow-breasted Chat, highlighting its vib…"
type textarea "close-up-yellow-breasted-chat.jpg"
type textarea "Close-up of a Yellow-breasted Chat with a vibrant yellow chest and gray head, s…"
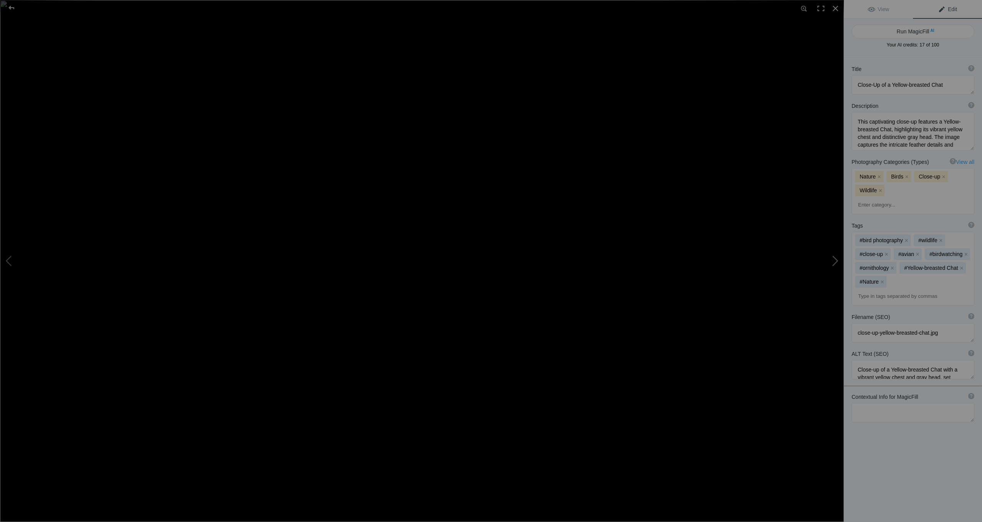
click at [837, 267] on button at bounding box center [815, 261] width 58 height 188
type textarea "Indigo [PERSON_NAME]"
type textarea "This captivating image features an Indigo [PERSON_NAME], a small bird known for…"
type textarea "indigo-[PERSON_NAME]-perched-on-branch.jpg"
type textarea "An Indigo [PERSON_NAME] perched on a branch with a blurred green background, sh…"
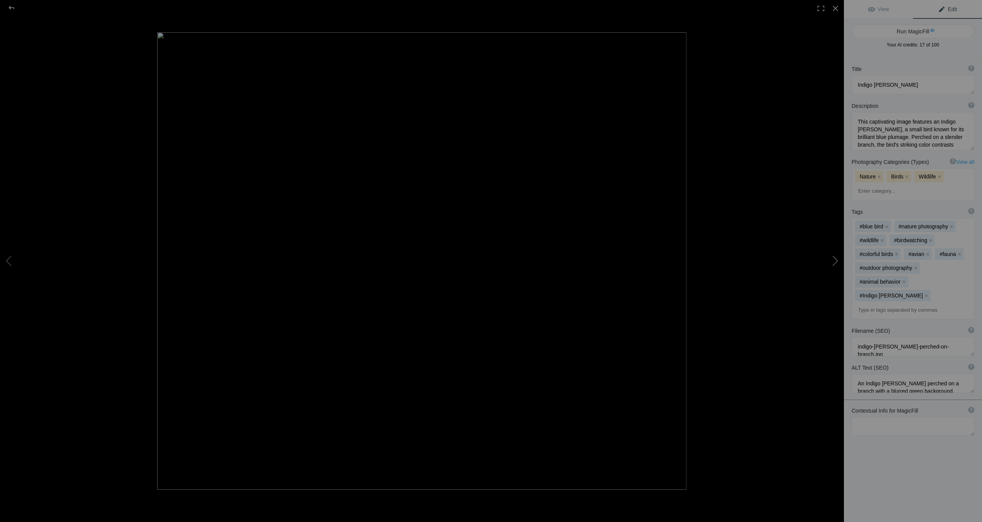
click at [835, 267] on button at bounding box center [815, 261] width 58 height 188
type textarea "Immature Gull"
type textarea "Z91_1397.jpg"
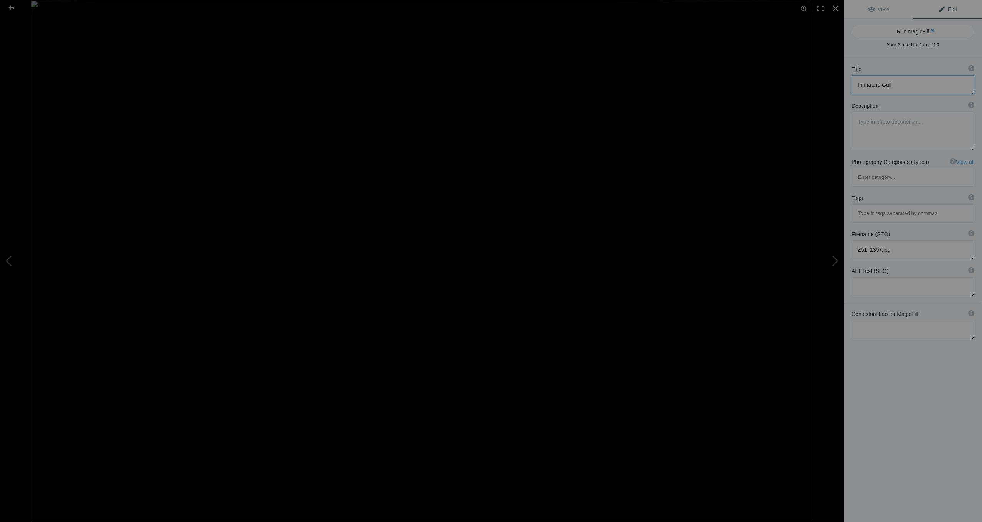
click at [881, 86] on textarea at bounding box center [913, 84] width 123 height 19
click at [881, 133] on textarea at bounding box center [913, 131] width 123 height 38
click at [922, 32] on button "Run MagicFill AI" at bounding box center [913, 32] width 123 height 14
type textarea "Immature Glaucous Gull on Rocky Shoreline"
type textarea "This striking image captures an immature Glaucous Gull perched on a rugged rock…"
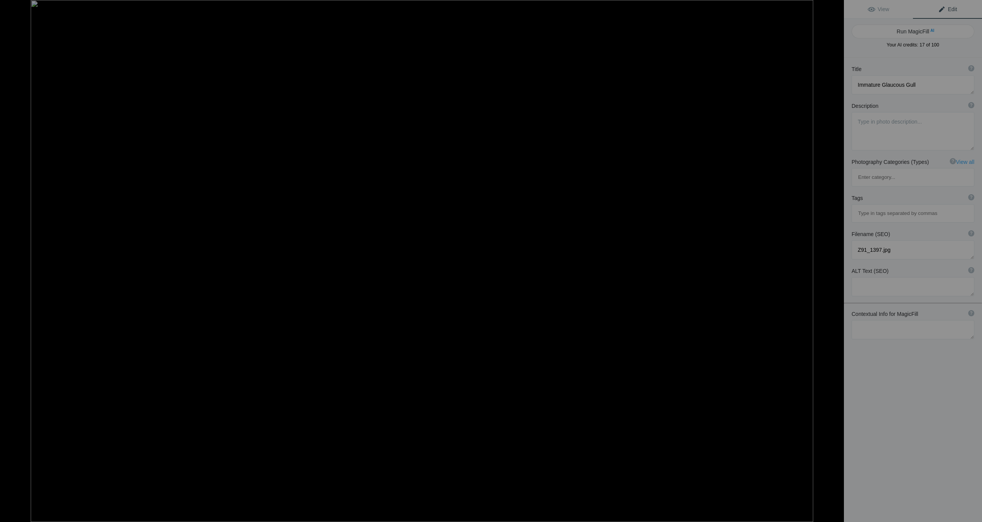
type textarea "immature-glaucous-gull-rocky-shoreline.jpg"
type textarea "Immature Glaucous Gull standing on rocky shoreline, showcasing its gray plumage…"
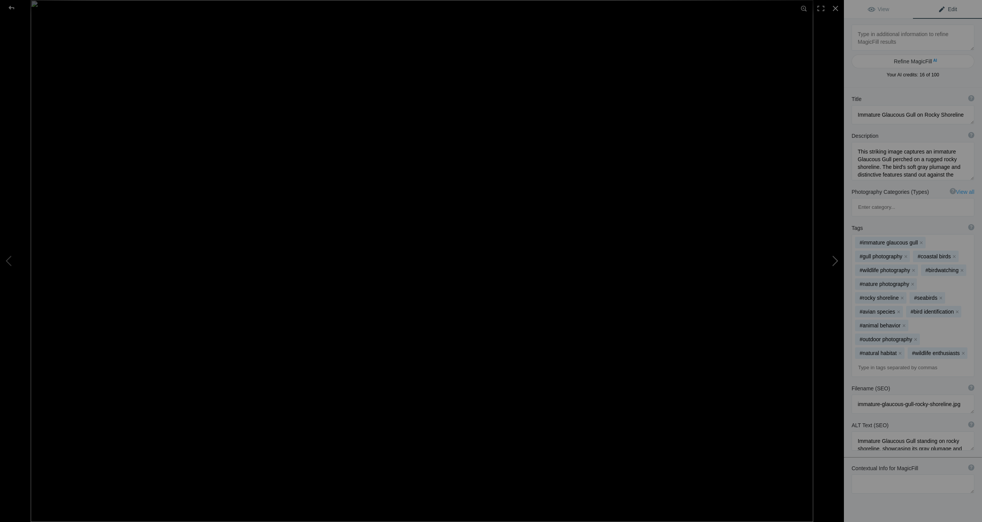
click at [832, 263] on button at bounding box center [815, 261] width 58 height 188
type textarea "Crested Oropendola in Lush [GEOGRAPHIC_DATA]"
type textarea "This captivating image features a Crested Oropendola, a striking bird native to…"
type textarea "crested-oropendola-[GEOGRAPHIC_DATA]jpg"
type textarea "A Crested Oropendola with a vibrant yellow tail and crest perched amidst lush g…"
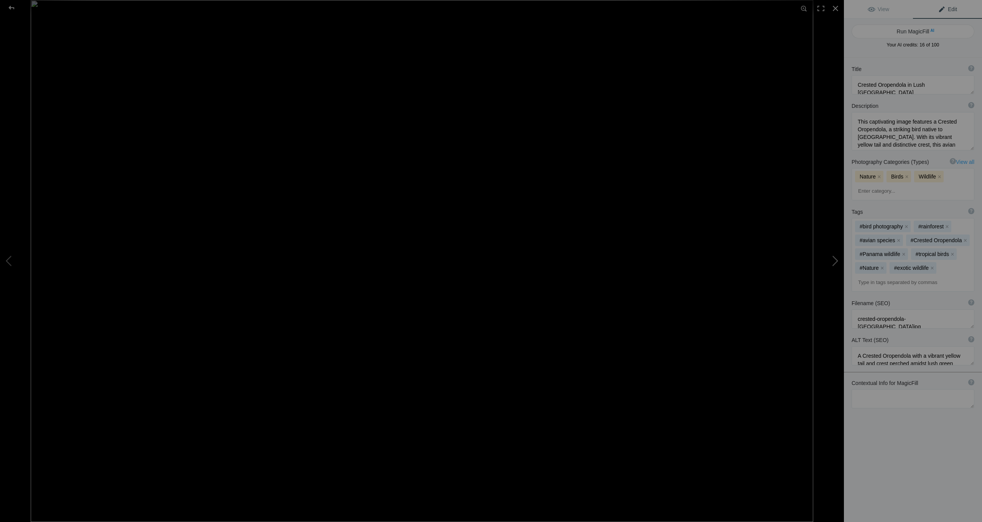
click at [832, 263] on button at bounding box center [815, 261] width 58 height 188
type textarea "Tree Swallow Perched on a Wooden Post"
type textarea "A captivating close-up of a Tree Swallow showcasing its striking iridescent blu…"
type textarea "tree-swallow-perched-wooden-post.jpg"
type textarea "A Tree Swallow with iridescent blue and white feathers perched on a wooden post…"
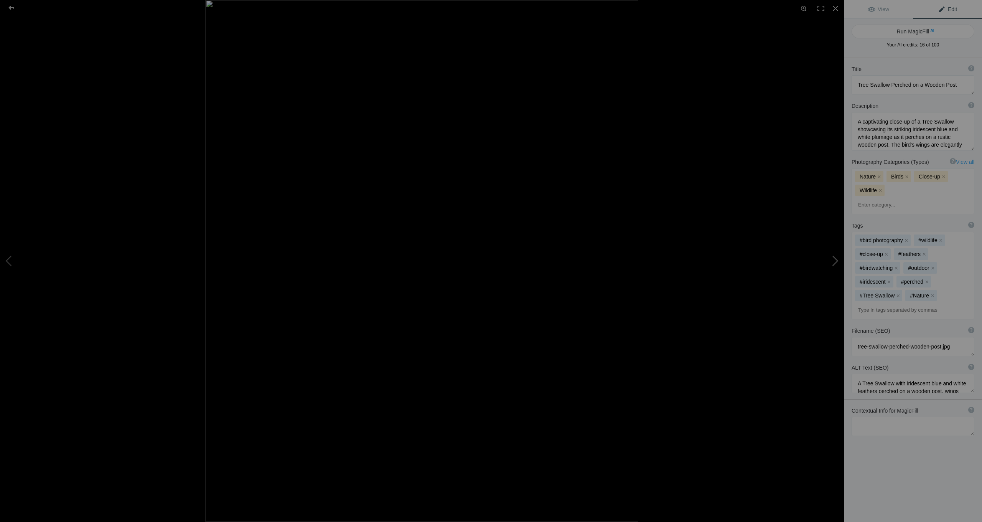
click at [832, 263] on button at bounding box center [815, 261] width 58 height 188
type textarea "Blue-crowned Trogon Perched in Brazilian Rainforest"
type textarea "The Blue-crowned Trogon, a beautifully colored bird native to [GEOGRAPHIC_DATA]…"
type textarea "blue-crowned-trogon-[GEOGRAPHIC_DATA]jpg"
type textarea "A Blue-crowned Trogon perched on a branch in the lush rainforest of [GEOGRAPHIC…"
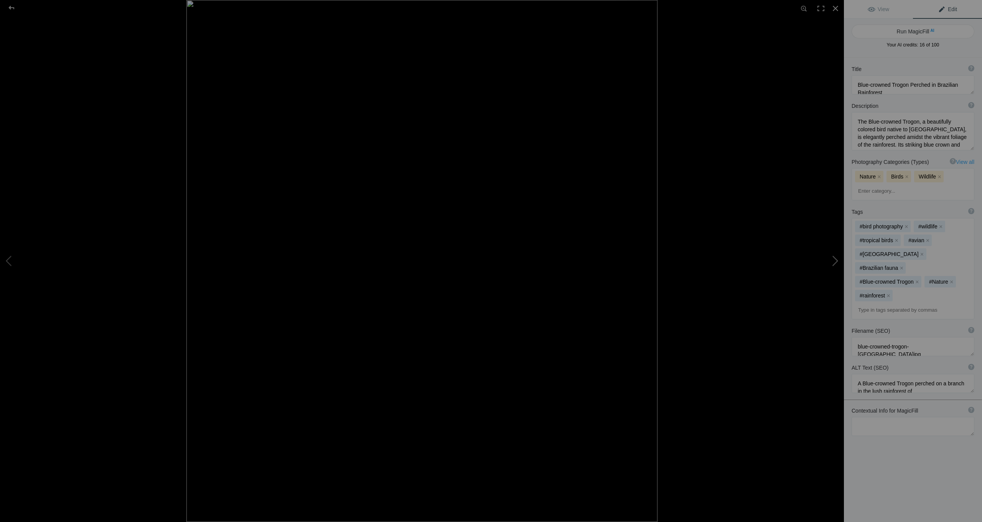
click at [832, 263] on button at bounding box center [815, 261] width 58 height 188
type textarea "Immature Common Yellowthroat Bird Perched in Natural Habitat"
type textarea "An immature Common Yellowthroat, characterized by its subtle yellow and brown p…"
type textarea "immature-common-yellowthroat-bird-perched.jpg"
type textarea "An immature Common Yellowthroat bird with yellow and brown feathers perched on …"
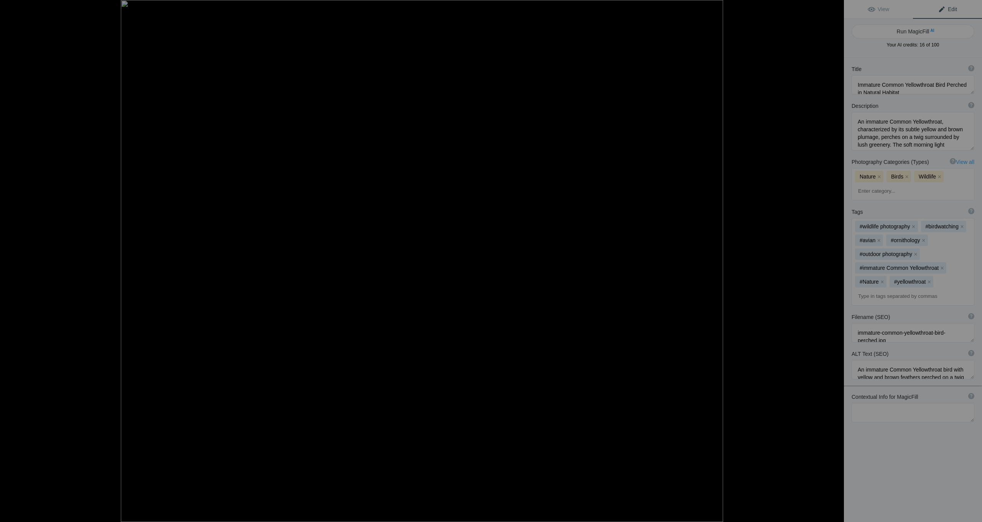
click at [832, 263] on button at bounding box center [815, 261] width 58 height 188
type textarea "Immature Common Yellowthroat Bird Perched on a Branch"
type textarea "An immature Common Yellowthroat bird perched gracefully on a slender branch, sh…"
type textarea "immature-common-yellowthroat-perched.jpg"
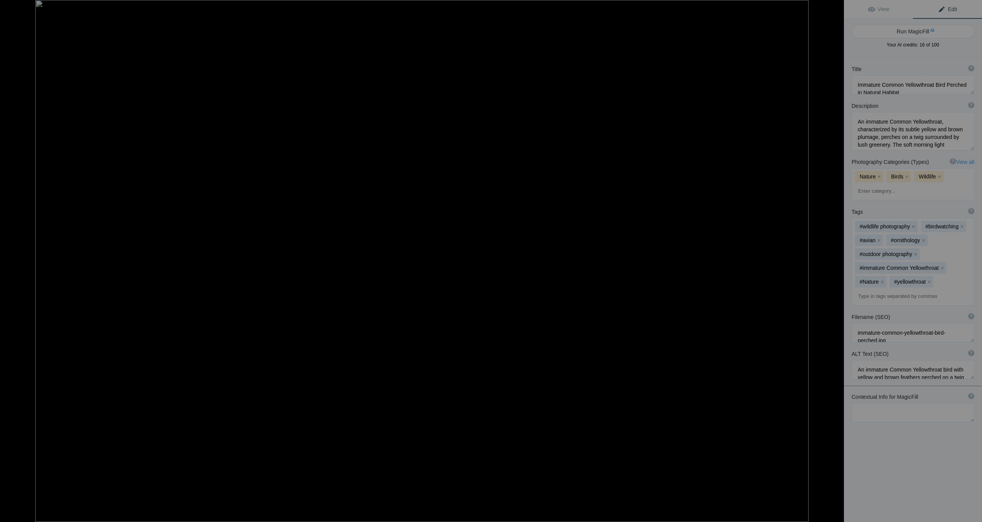
type textarea "An immature Common Yellowthroat bird perched on a branch, displaying its develo…"
type textarea "Northern Harrier Camouflaged Among Reeds"
type textarea "This striking image features a Northern Harrier, a bird of prey, skillfully cam…"
type textarea "northern-harrier-camouflaged-among-reeds.jpg"
type textarea "A Northern Harrier camouflaged among tall reeds in a marshy landscape, showcasi…"
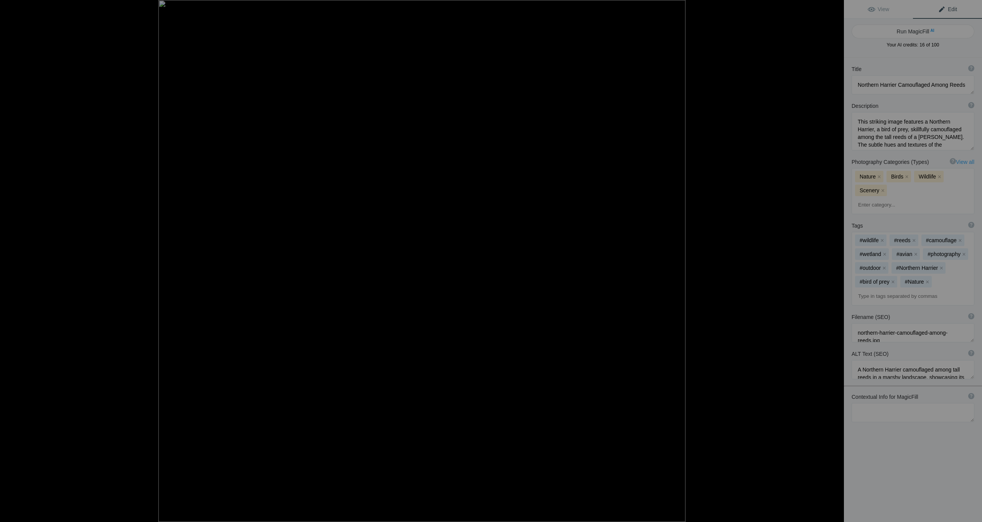
click at [832, 263] on button at bounding box center [815, 261] width 58 height 188
type textarea "Snail Kite in [GEOGRAPHIC_DATA]: A Stunning Bird of Prey"
type textarea "A striking Snail Kite perches gracefully among lush foliage in [GEOGRAPHIC_DATA…"
type textarea "snail-kite-[GEOGRAPHIC_DATA]jpg"
type textarea "A Snail Kite perched on green leaves in [GEOGRAPHIC_DATA], highlighting its dis…"
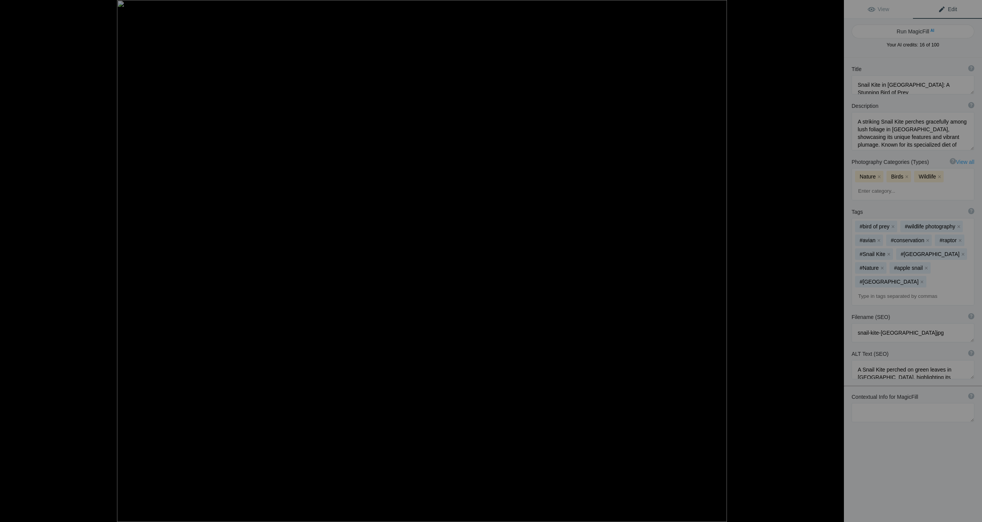
click at [832, 263] on button at bounding box center [815, 261] width 58 height 188
type textarea "White-Tailed Kite in [GEOGRAPHIC_DATA], [GEOGRAPHIC_DATA]"
type textarea "A stunning photograph of a White-Tailed Kite perched on a branch in [GEOGRAPHIC…"
type textarea "black-shouldered-kite-perched-branch.jpg"
type textarea "A Black-Shouldered Kite perched on a branch, displaying its white and gray feat…"
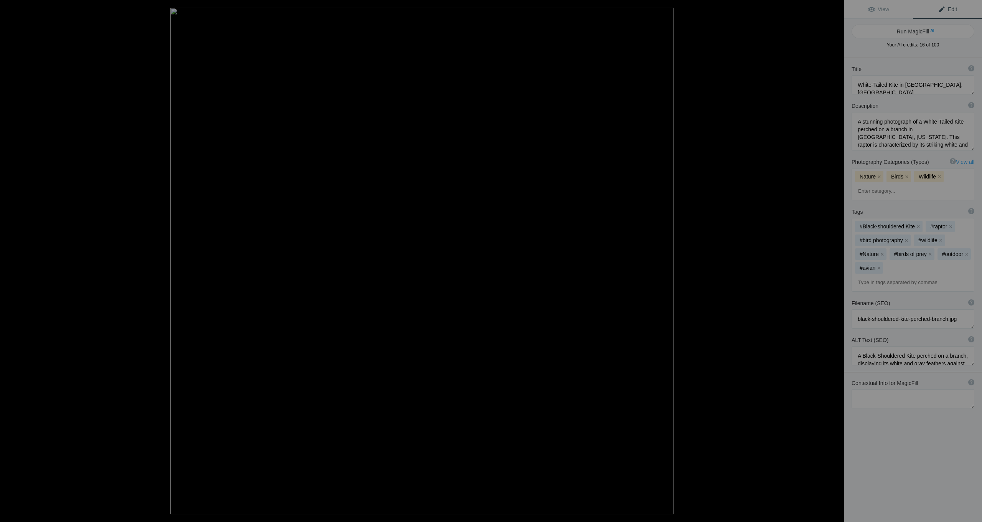
click at [832, 263] on button at bounding box center [815, 261] width 58 height 188
type textarea "Vibrant Purple Gallinule Among Greenery"
type textarea "A stunning close-up of a Purple Gallinule (Porphyrio martinicus) standing amids…"
type textarea "vibrant-purple-gallinule-greenery.jpg"
type textarea "A Purple Gallinule bird with vibrant blue and green feathers standing in dense …"
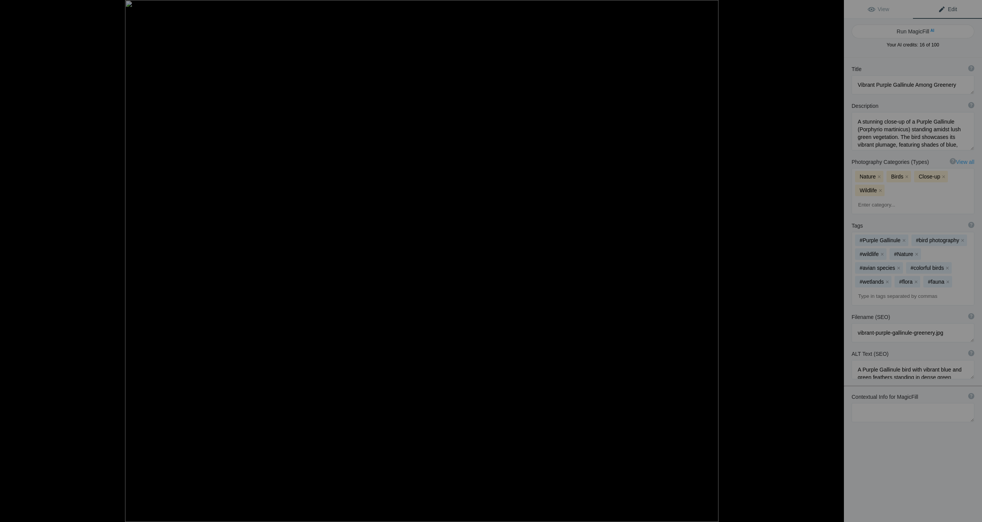
click at [832, 263] on button at bounding box center [815, 261] width 58 height 188
type textarea "Fox Sparrow in Natural Habitat"
type textarea "This captivating image features a Fox Sparrow, showcasing its distinctive pluma…"
type textarea "[PERSON_NAME]-natural-habitat.jpg"
type textarea "A Fox Sparrow perched on a branch, displaying its intricate feather patterns in…"
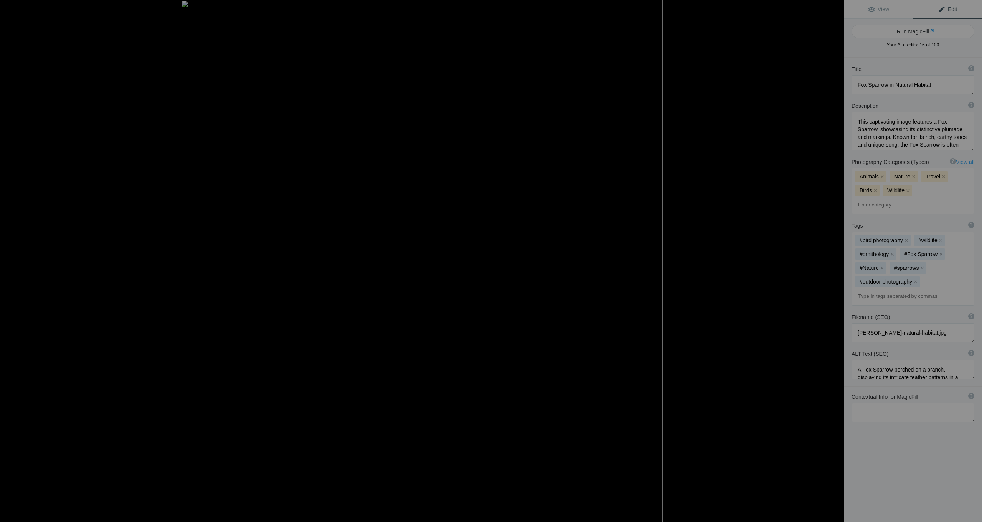
click at [832, 263] on button at bounding box center [815, 261] width 58 height 188
type textarea "Yellow-Rumped Warbler Perched on Branch"
type textarea "A close-up image of a Yellow-Rumped Warbler sitting gracefully on a slender bra…"
type textarea "yellow-rumped-warbler-perched-on-branch.jpg"
type textarea "A Yellow-Rumped Warbler perched on a branch, displaying its yellow and gray fea…"
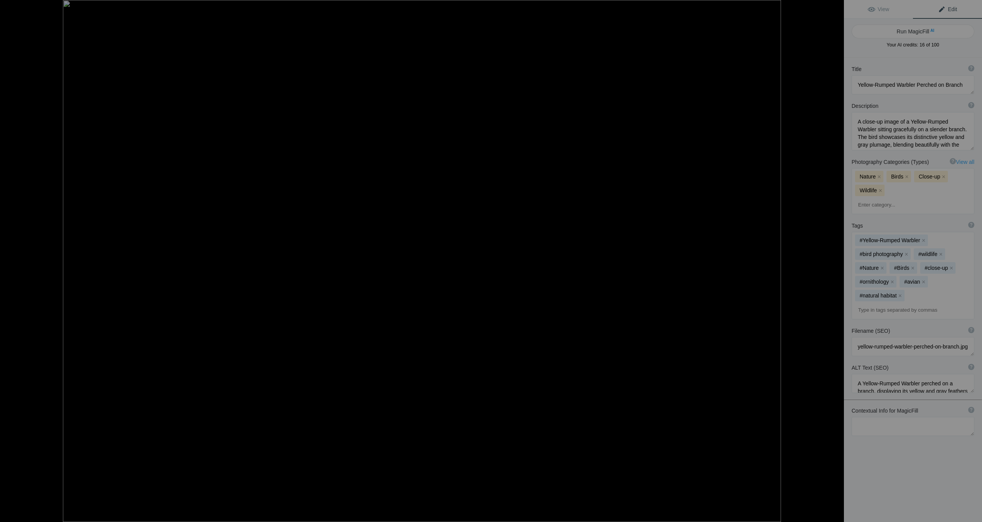
click at [832, 263] on button at bounding box center [815, 261] width 58 height 188
type textarea "American Goldfinch foraging on thistle"
type textarea "An American Goldfinch delicately perched on a thistle plant, exploring the seed…"
type textarea "american-goldfinch-foraging-thistle.jpg"
type textarea "An American Goldfinch perched on a thistle plant, searching for seeds amidst dr…"
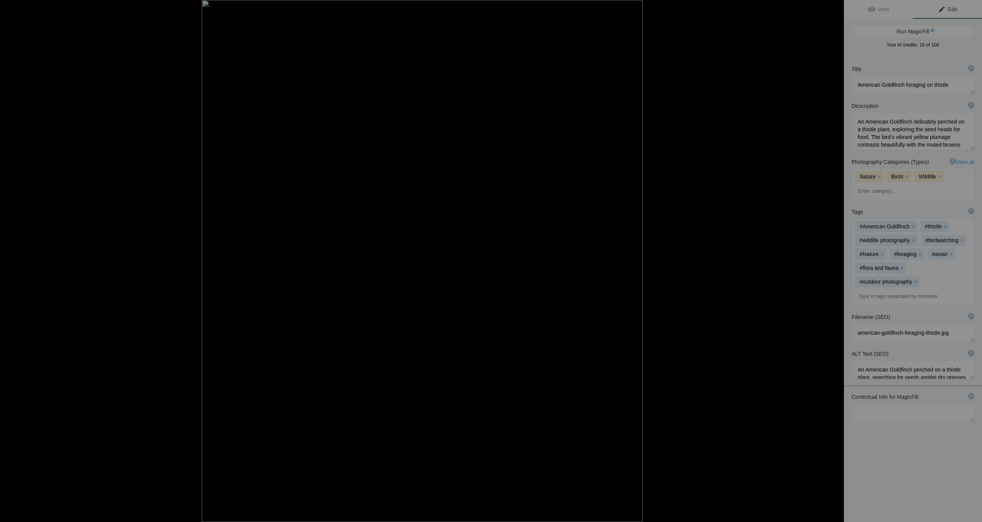
click at [832, 263] on button at bounding box center [815, 261] width 58 height 188
type textarea "Fork-tailed Flycatcher Perched on Branch in [GEOGRAPHIC_DATA]"
type textarea "A stunning Fork-tailed Flycatcher, known for its distinctive long tail and stri…"
type textarea "fork-tailed-flycatcher-[GEOGRAPHIC_DATA]jpg"
type textarea "A Fork-tailed Flycatcher with long tail feathers perched on a branch in [GEOGRA…"
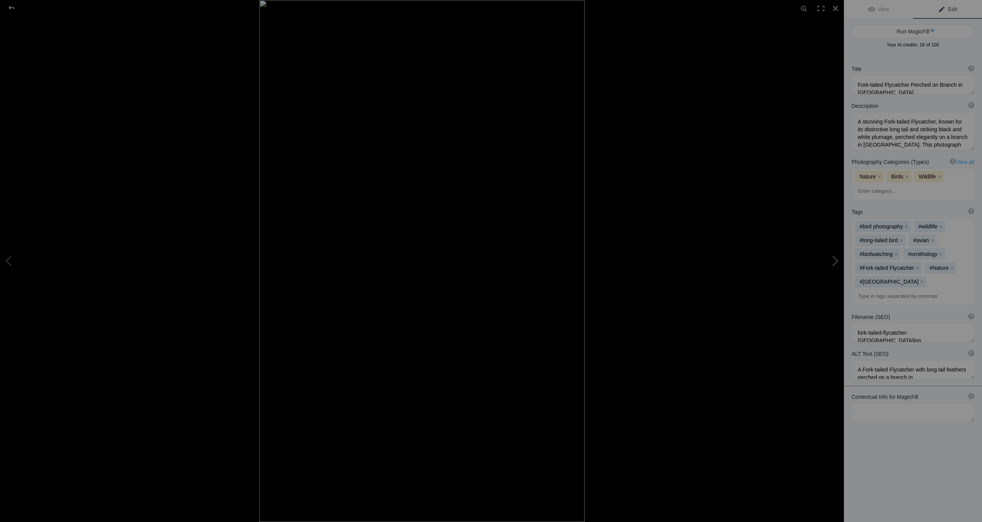
click at [833, 263] on button at bounding box center [815, 261] width 58 height 188
type textarea "Stunning Red-Winged Blackbird Displaying Feathers"
type textarea "A captivating image of a Red-Winged Blackbird perched on a barbed wire fence, s…"
type textarea "red-winged-blackbird-feather-display.jpg"
type textarea "A Red-Winged Blackbird displaying its colorful feathers while perched on a barb…"
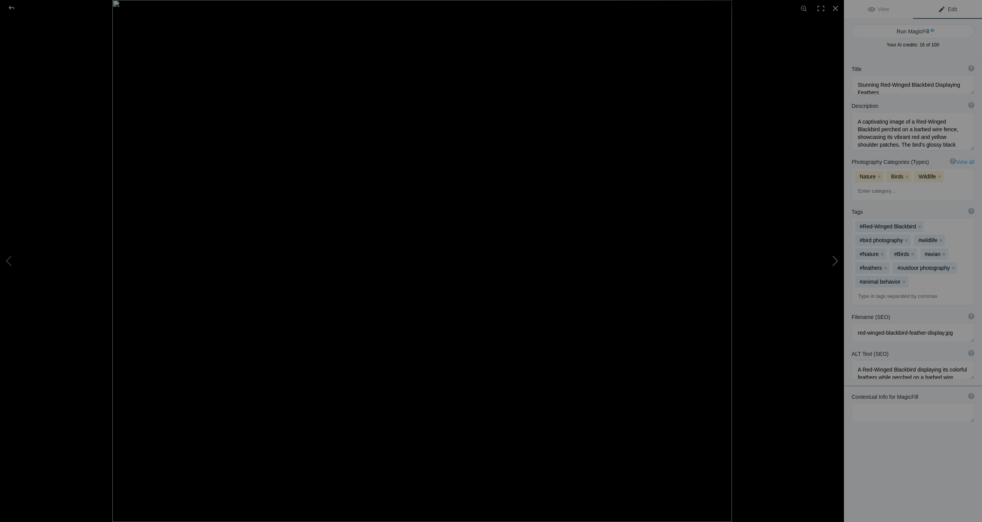
click at [833, 263] on button at bounding box center [815, 261] width 58 height 188
type textarea "Crested Caracara Soaring Over [US_STATE]"
type textarea "A breathtaking image of a Crested Caracara in flight, captured against the expa…"
type textarea "crested-[GEOGRAPHIC_DATA]-[US_STATE][GEOGRAPHIC_DATA]jpg"
type textarea "A Crested Caracara soaring gracefully in the [US_STATE] sky, displaying its dar…"
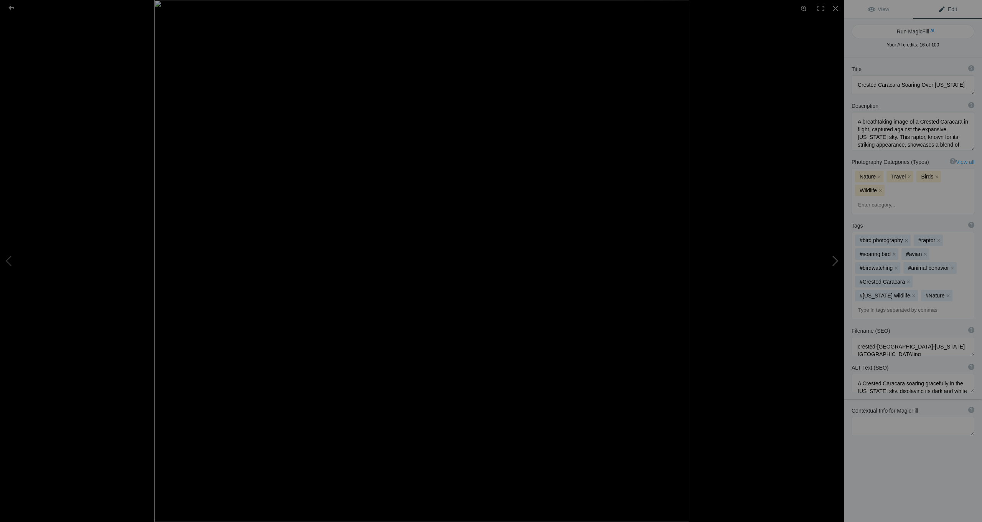
click at [832, 263] on button at bounding box center [815, 261] width 58 height 188
type textarea "Purple Honeycreeper in [GEOGRAPHIC_DATA]'s Lush Habitat"
type textarea "This captivating photograph features a Purple Honeycreeper, a striking bird kno…"
type textarea "purple-honeycreeper-[GEOGRAPHIC_DATA]jpg"
type textarea "A Purple Honeycreeper perched on a branch amidst lush green foliage in [GEOGRAP…"
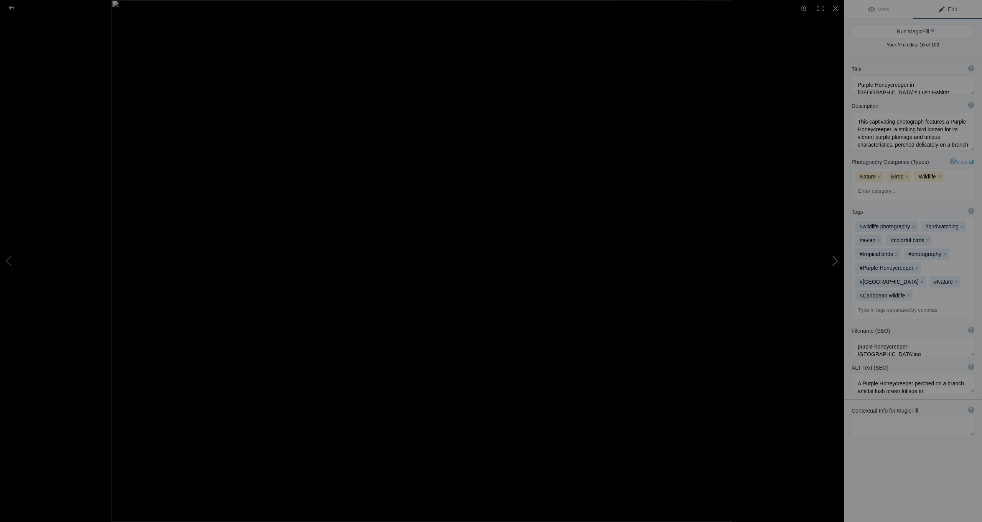
click at [832, 263] on button at bounding box center [815, 261] width 58 height 188
type textarea "[DEMOGRAPHIC_DATA] and [DEMOGRAPHIC_DATA] Bare-faced [PERSON_NAME] in [GEOGRAPH…"
type textarea "This striking image showcases a [DEMOGRAPHIC_DATA] and [DEMOGRAPHIC_DATA] Bare-…"
type textarea "bare-faced-curassows-[GEOGRAPHIC_DATA]jpg"
type textarea "A [DEMOGRAPHIC_DATA] and [DEMOGRAPHIC_DATA] Bare-faced Curassow standing togeth…"
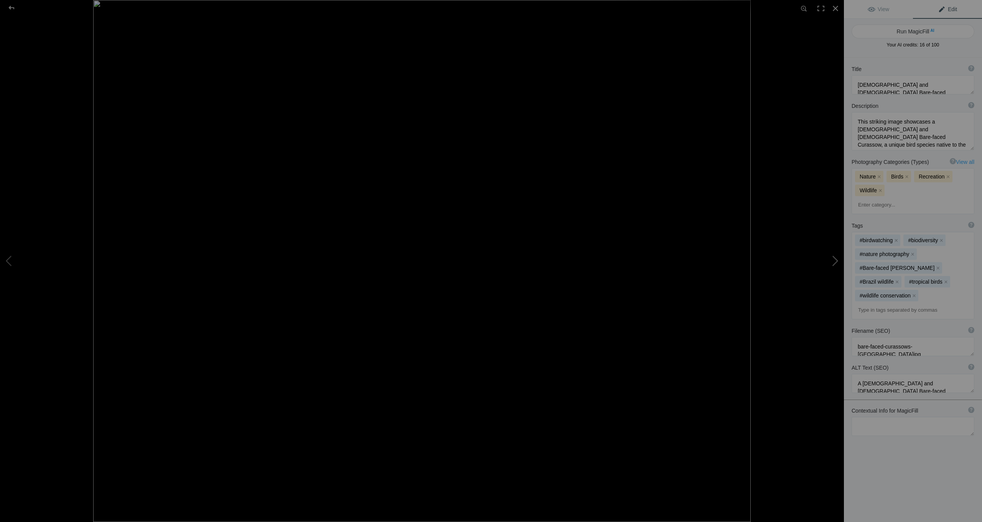
click at [832, 263] on button at bounding box center [815, 261] width 58 height 188
type textarea "Vibrant Hyacinth Macaw Perched on a Branch"
type textarea "A stunning Hyacinth Macaw, known for its vibrant blue feathers and distinctive …"
type textarea "hyacinth-macaw-perched-branch.jpg"
type textarea "A Hyacinth Macaw perched on a branch, holding a nut, showcasing its vibrant blu…"
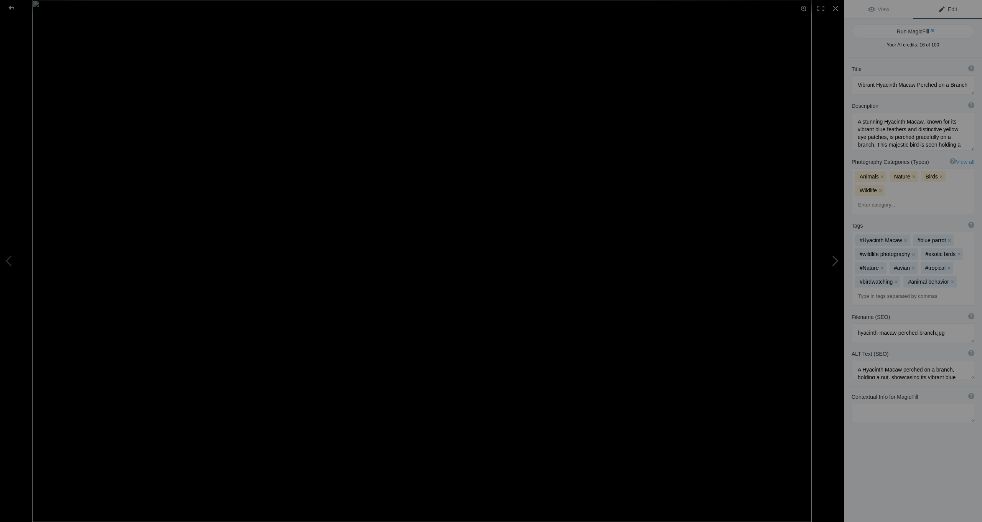
click at [832, 263] on button at bounding box center [815, 261] width 58 height 188
type textarea "Common Loon Swimming in Choppy Waters"
type textarea "This stunning photograph captures a Common Loon gracefully swimming through cho…"
type textarea "common-loon-swimming-choppy-waters.jpg"
type textarea "A Common Loon swimming in choppy waters, showcasing its black and white plumage…"
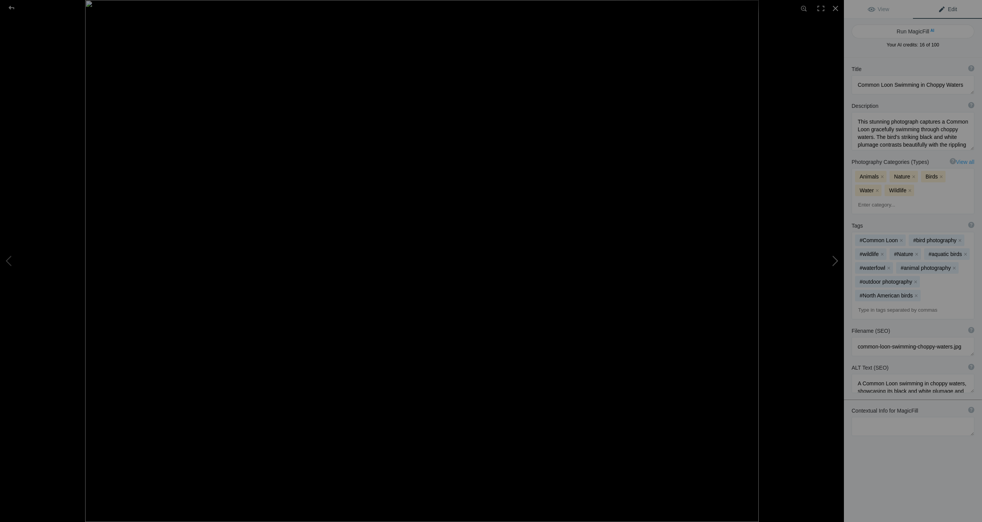
click at [832, 263] on button at bounding box center [815, 261] width 58 height 188
type textarea "Gray-necked Wood Rail in Its Natural Habitat, [GEOGRAPHIC_DATA]"
type textarea "This captivating image features a Gray-necked Wood Rail, a striking bird native…"
type textarea "gray-necked-wood-rail-[GEOGRAPHIC_DATA]jpg"
type textarea "A Gray-necked Wood Rail bird foraging in a lush green environment in [GEOGRAPHI…"
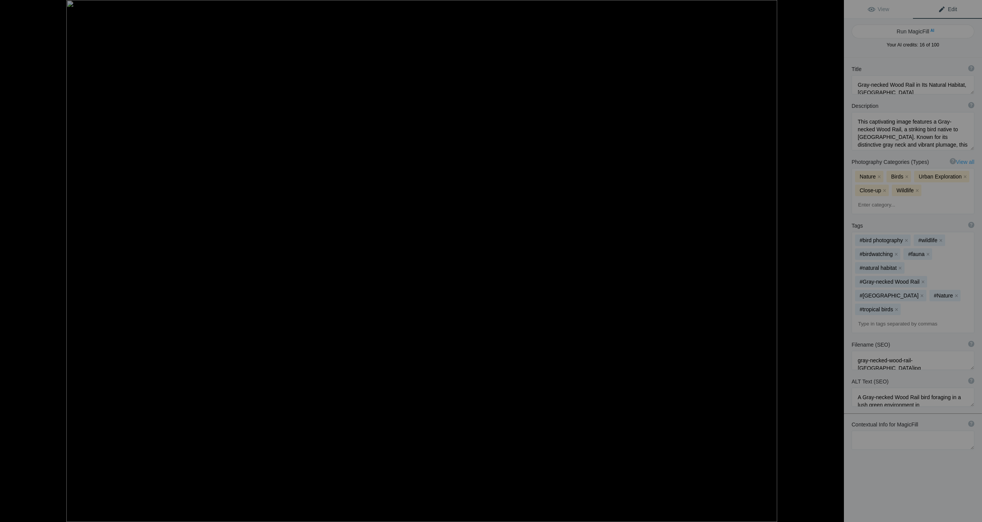
click at [832, 263] on button at bounding box center [815, 261] width 58 height 188
type textarea "Vibrant Hyacinth Macaw Nesting in a Tree"
type textarea "A stunning close-up of a Hyacinth Macaw peering out from a tree hollow. This vi…"
type textarea "hyacinth-macaw-nesting-tree.jpg"
type textarea "A close-up of a Hyacinth Macaw peering out from a hollow in a tree, showcasing …"
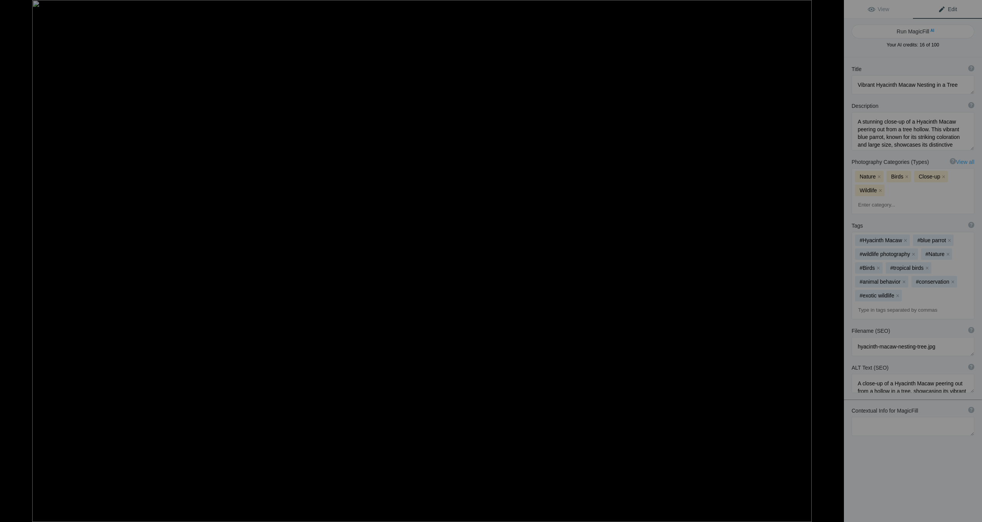
click at [832, 263] on button at bounding box center [815, 261] width 58 height 188
type textarea "Vibrant Hyacinth Macaw Nesting in Tree"
type textarea "A stunning close-up of a [PERSON_NAME] perched in the hollow of a tree. The bir…"
type textarea "A Hyacinth Macaw with vibrant blue feathers peering out from a tree hollow, sho…"
click at [832, 263] on button at bounding box center [815, 261] width 58 height 188
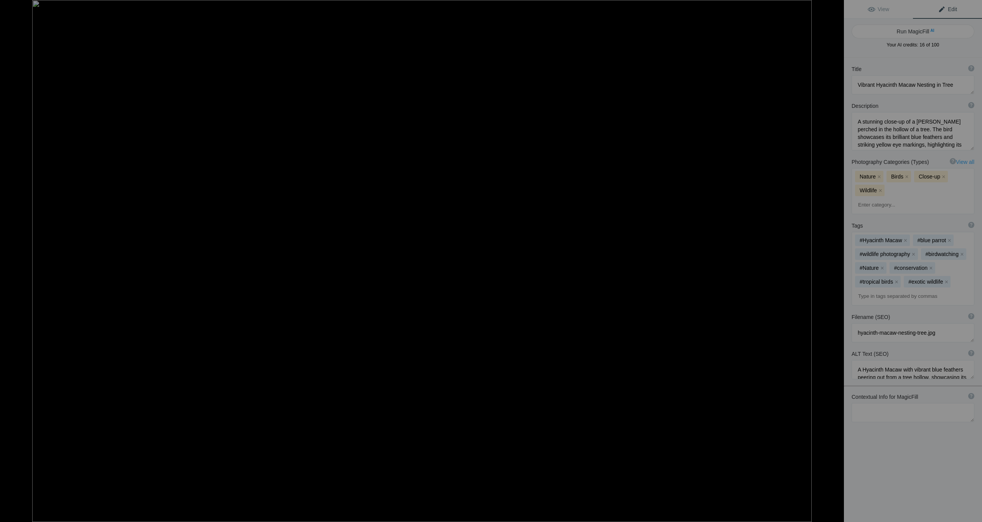
type textarea "Vibrant Hyacinth Macaw Nesting in a Tree"
type textarea "A stunning Hyacinth Macaw perched in a tree hollow, showcasing its brilliant bl…"
type textarea "A Hyacinth Macaw with bright blue feathers and a yellow eye ring, nestled in a …"
click at [830, 265] on button at bounding box center [815, 261] width 58 height 188
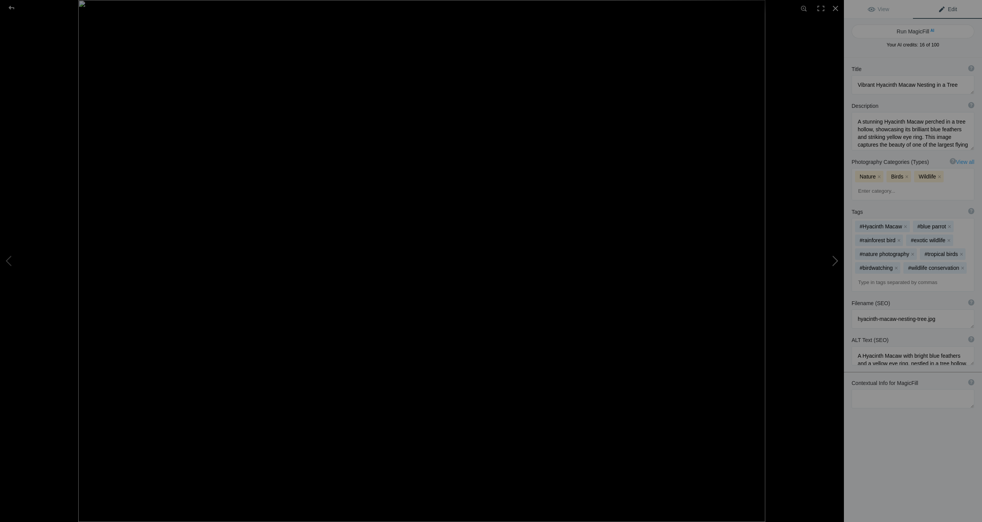
type textarea "Toco Toucan in [GEOGRAPHIC_DATA]'s Lush Landscape"
type textarea "This captivating image features a Toco Toucan, one of the most recognizable bir…"
type textarea "toco-toucan-[GEOGRAPHIC_DATA]jpg"
type textarea "A Toco Toucan with a large colorful beak perched on a branch in [GEOGRAPHIC_DAT…"
click at [830, 265] on button at bounding box center [815, 261] width 58 height 188
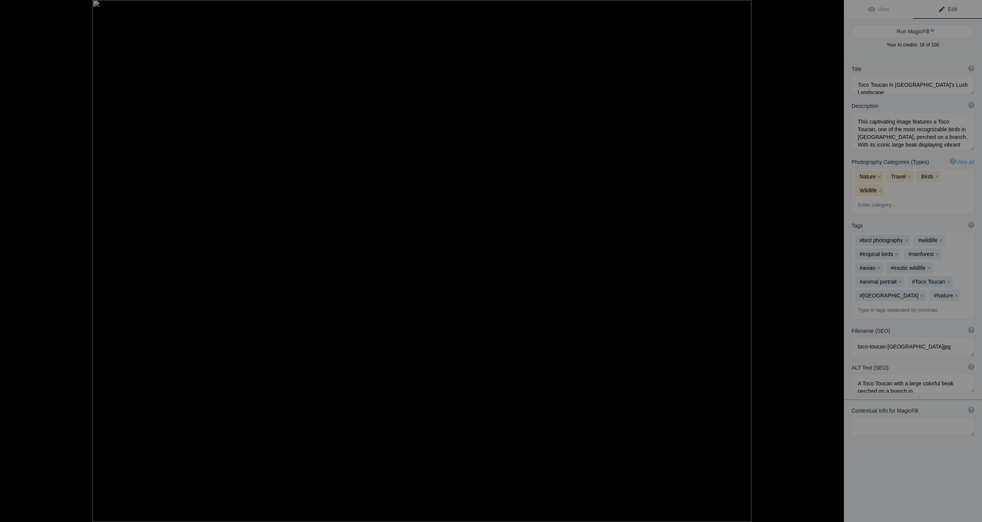
type textarea "Galápagos Flightless Cormorants on Rocky Shoreline"
type textarea "This captivating image features a pair of Galápagos flightless cormorants, show…"
type textarea "galapagos-flightless-cormorants-rocky-shoreline.jpg"
type textarea "A pair of Galápagos flightless cormorants on a rocky shoreline, one bird with i…"
click at [830, 265] on button at bounding box center [815, 261] width 58 height 188
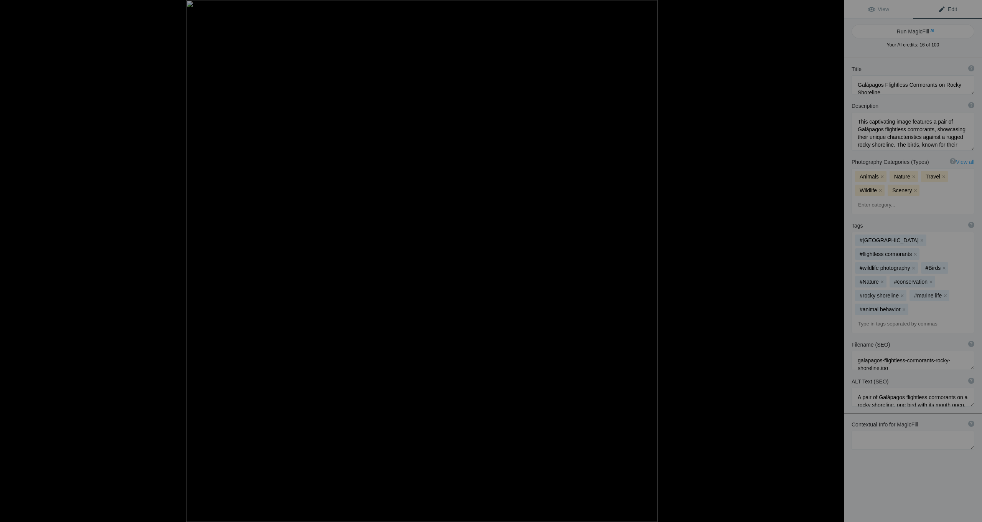
type textarea "Orange-bellied Trogon in Lush Panama Habitat"
type textarea "This captivating image features the Orange-bellied Trogon, a vibrant bird nativ…"
type textarea "orange-bellied-trogon-[GEOGRAPHIC_DATA]jpg"
type textarea "An Orange-bellied Trogon perched on a branch in [GEOGRAPHIC_DATA], surrounded b…"
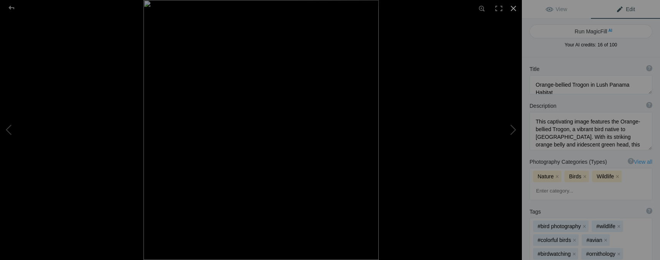
click at [511, 7] on div at bounding box center [513, 8] width 17 height 17
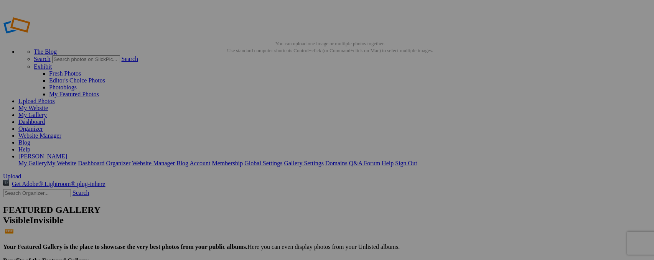
click at [45, 119] on link "Dashboard" at bounding box center [31, 122] width 26 height 7
